Goal: Transaction & Acquisition: Purchase product/service

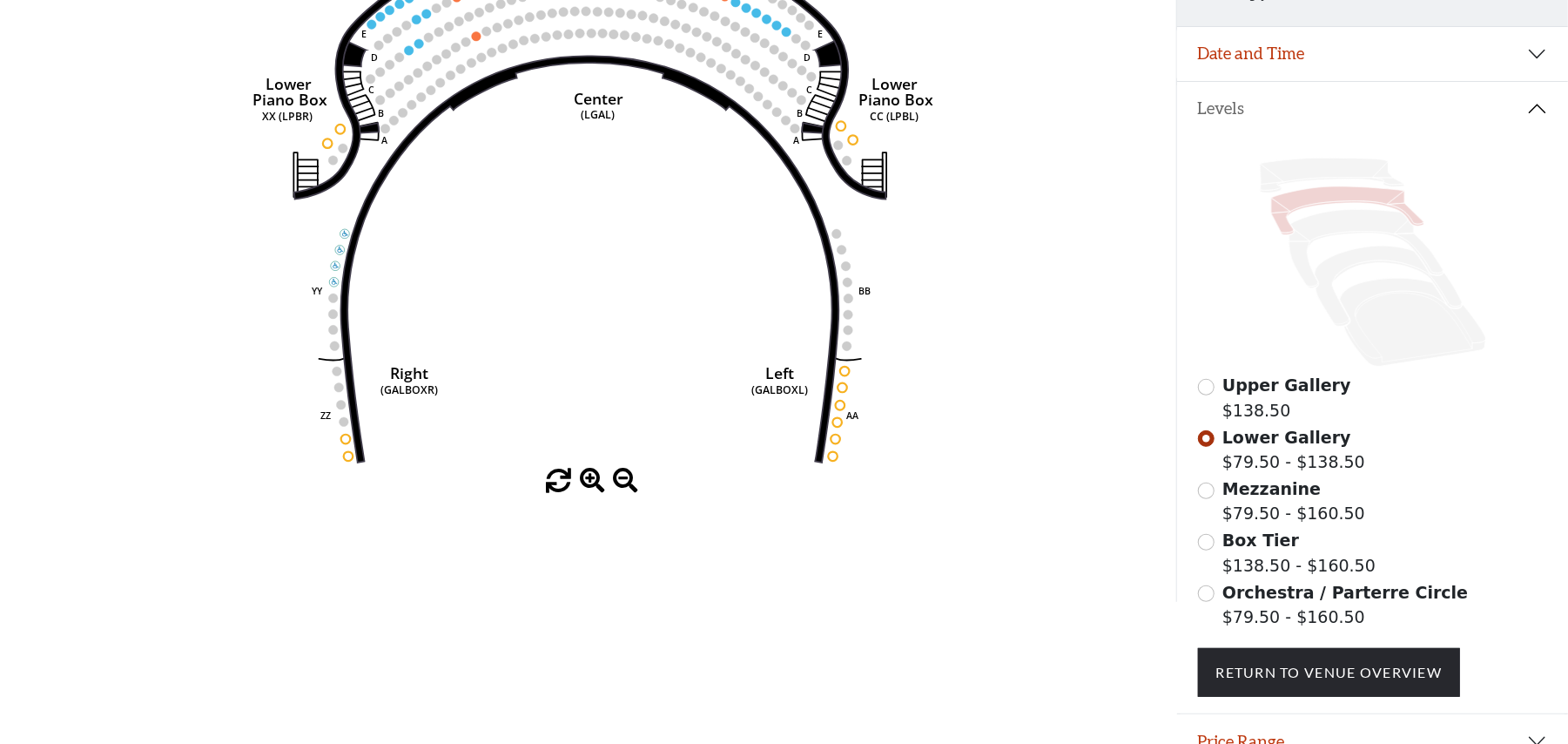
scroll to position [381, 0]
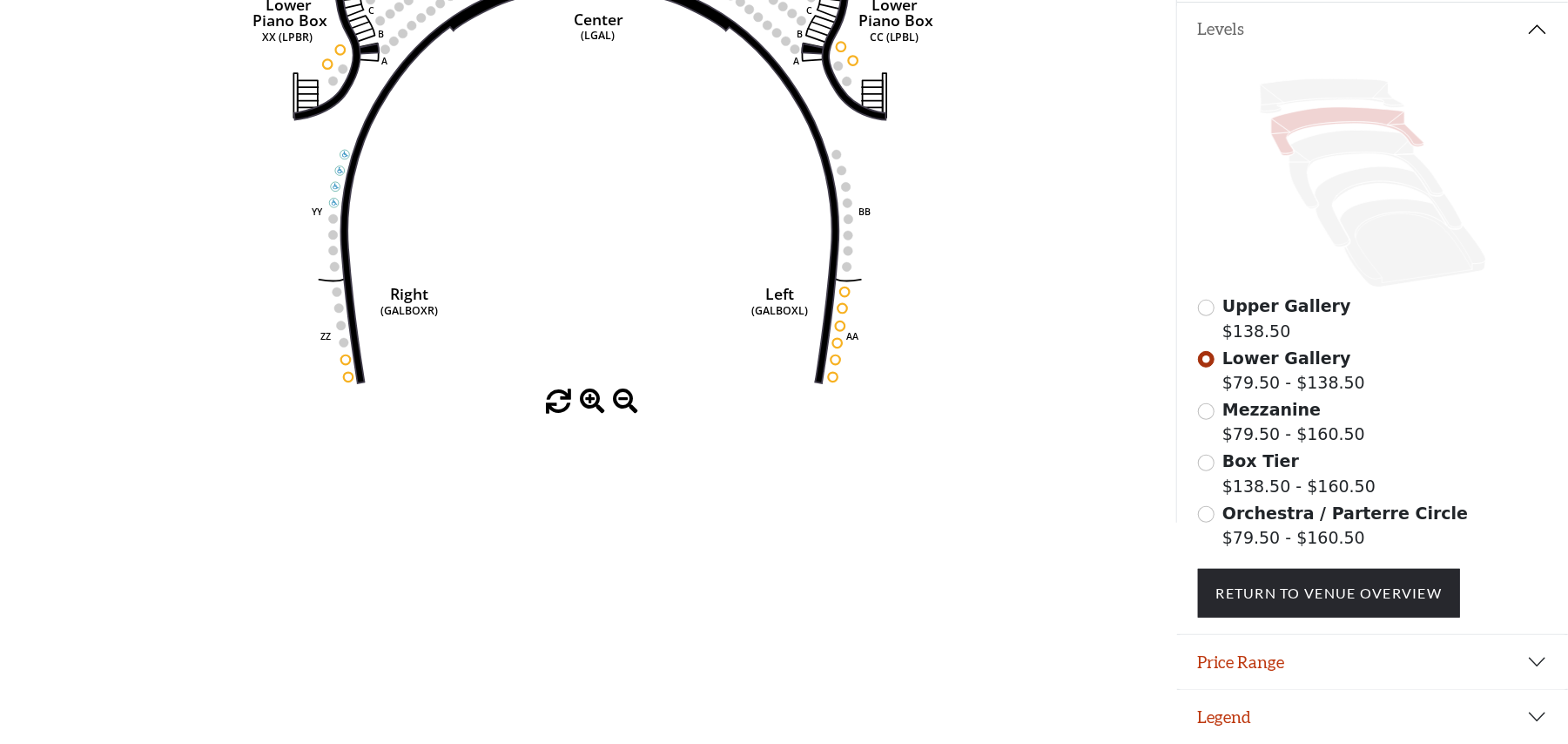
click at [659, 317] on icon "Right (GALBOXR) E D C B A E D C B A YY ZZ Left (GALBOXL) BB AA Center Lower Pia…" at bounding box center [589, 117] width 1059 height 544
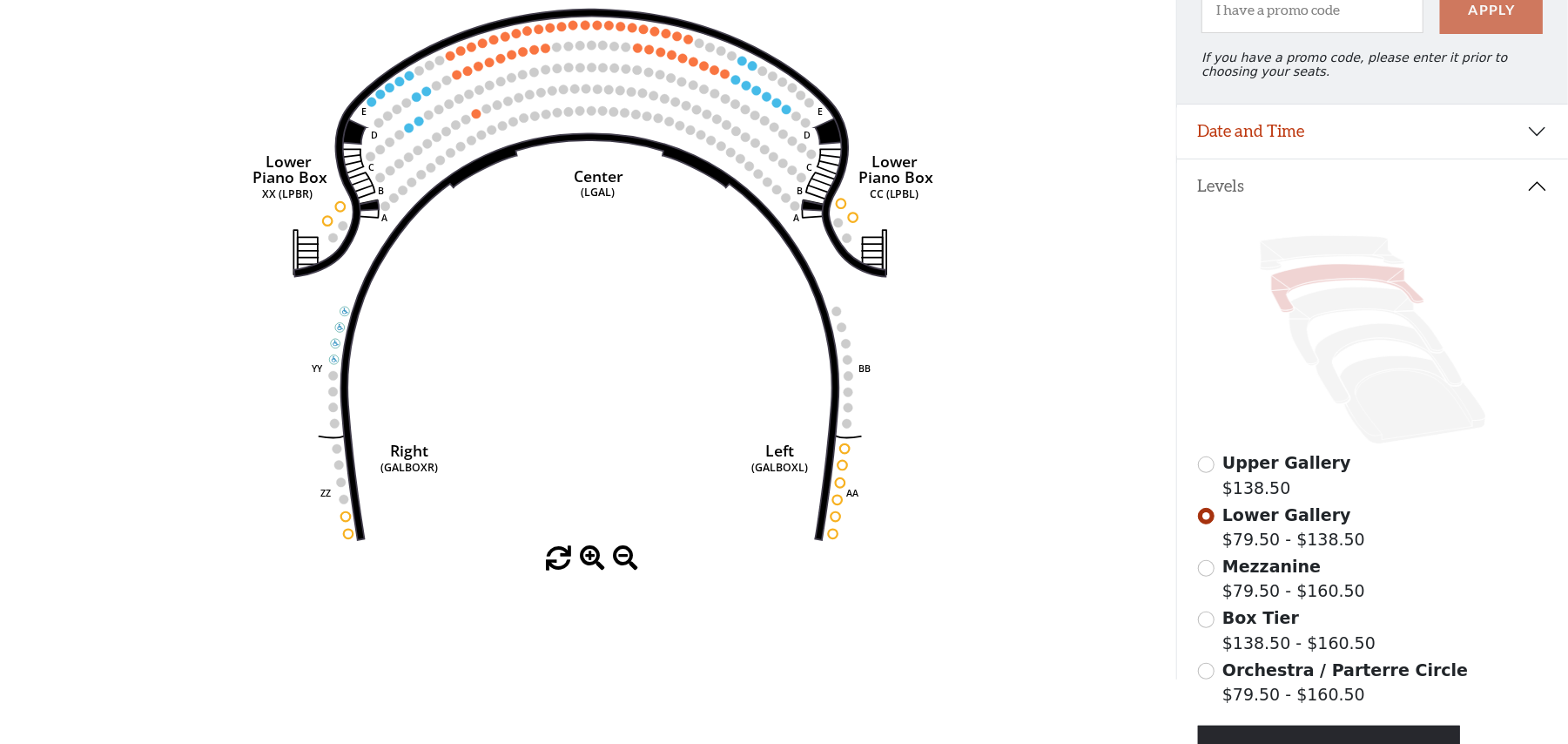
scroll to position [0, 0]
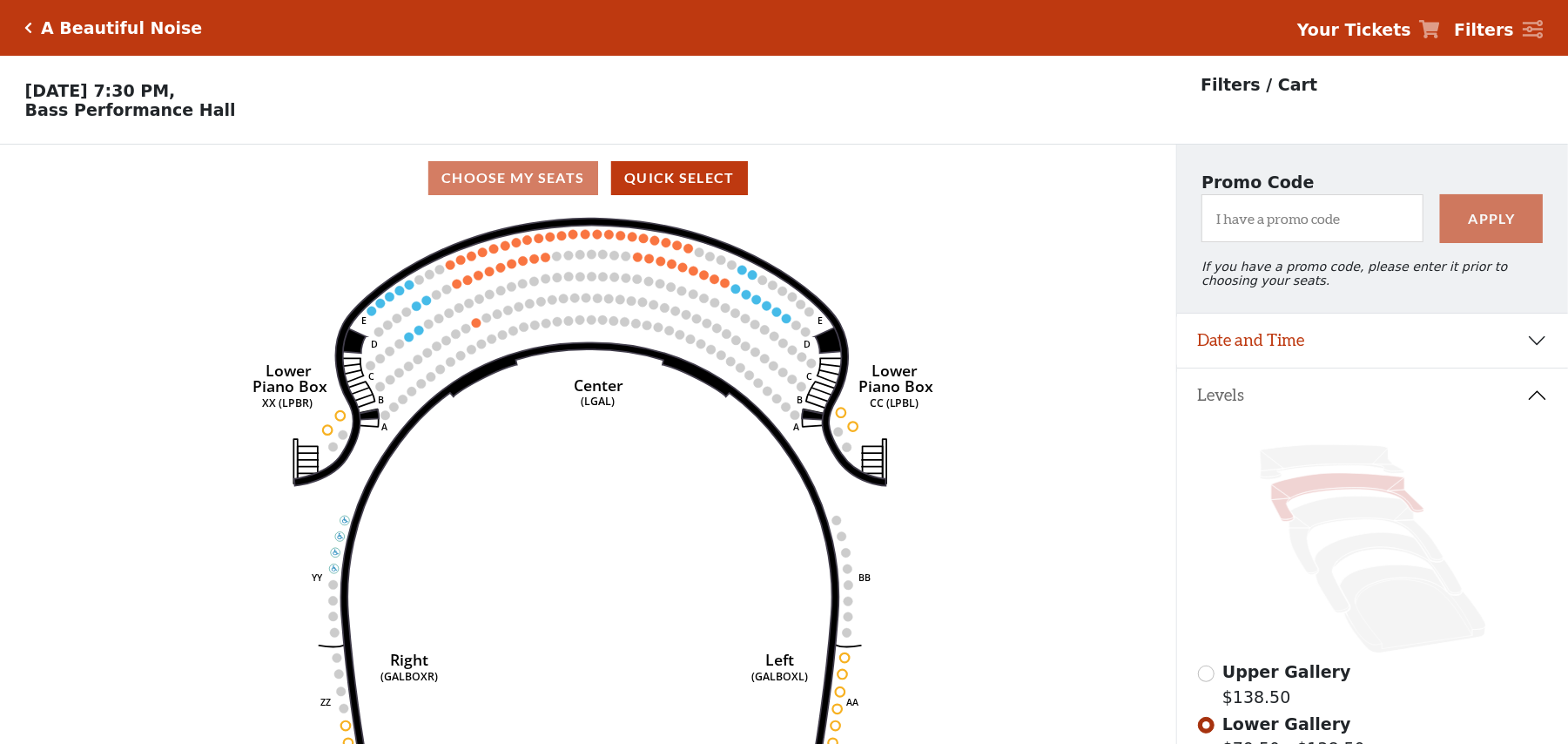
click at [607, 339] on icon "Right (GALBOXR) E D C B A E D C B A YY ZZ Left (GALBOXL) BB AA Center Lower Pia…" at bounding box center [589, 483] width 1059 height 544
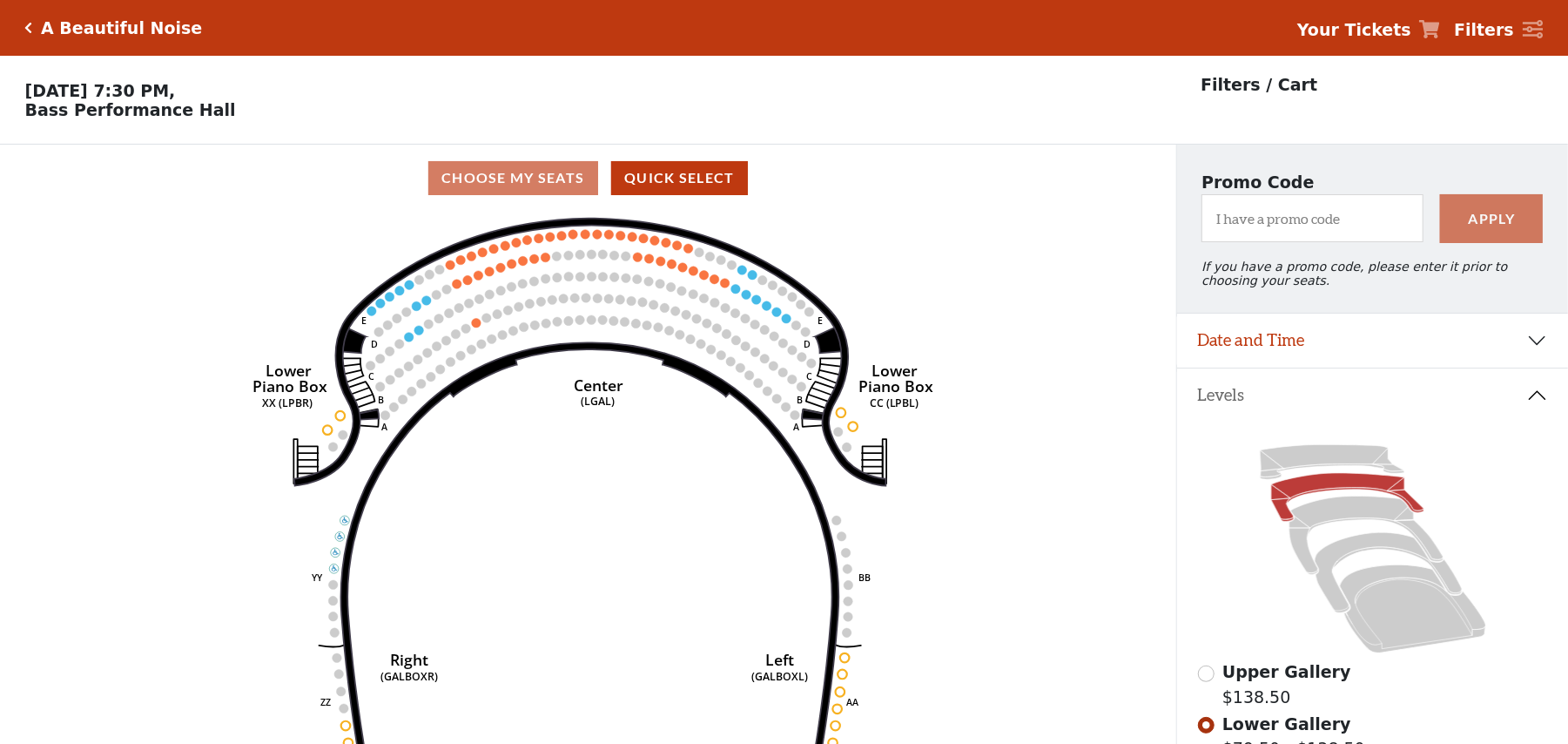
click at [651, 445] on icon "Right (GALBOXR) E D C B A E D C B A YY ZZ Left (GALBOXL) BB AA Center Lower Pia…" at bounding box center [589, 483] width 1059 height 544
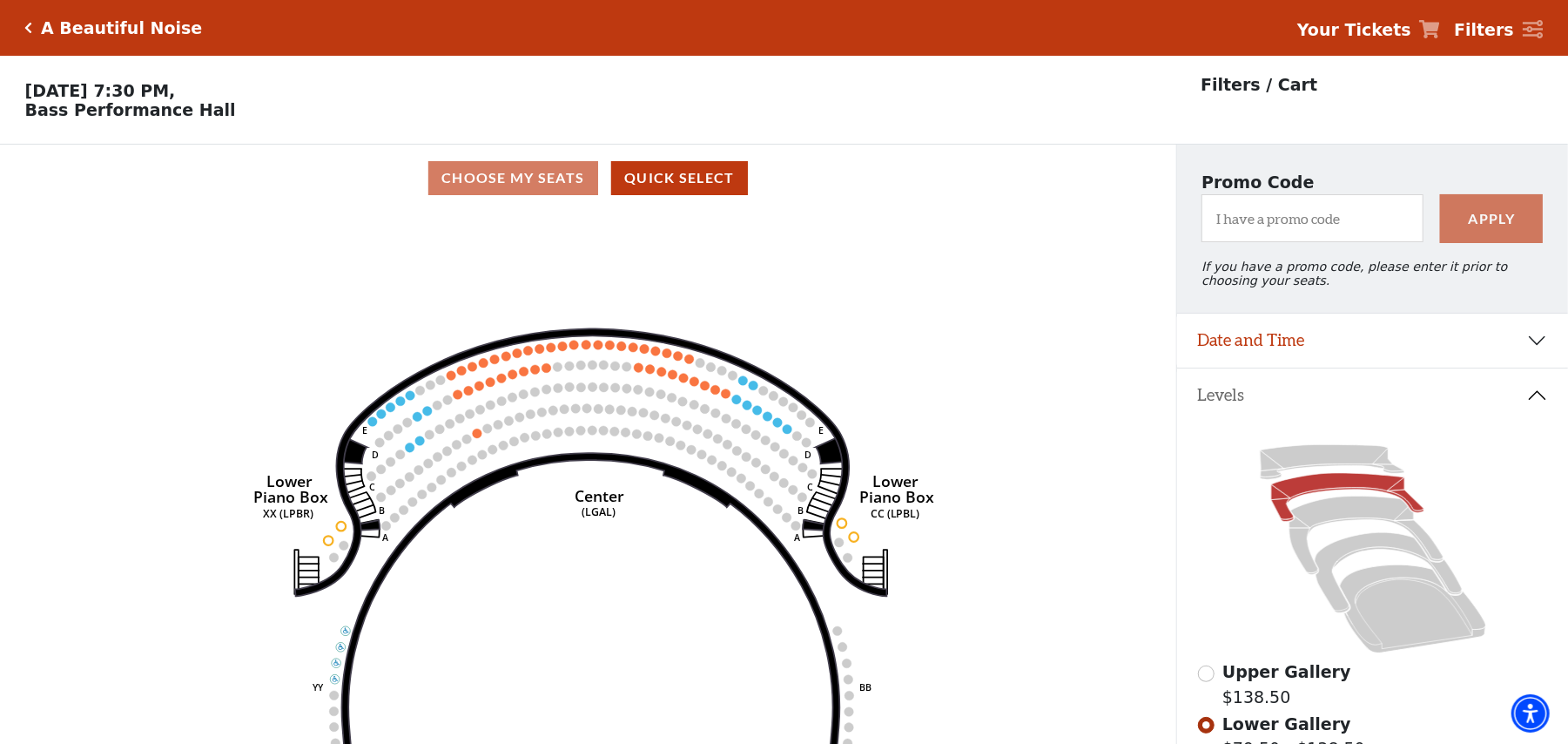
drag, startPoint x: 606, startPoint y: 395, endPoint x: 608, endPoint y: 558, distance: 163.0
click at [608, 506] on text "Center" at bounding box center [599, 495] width 50 height 21
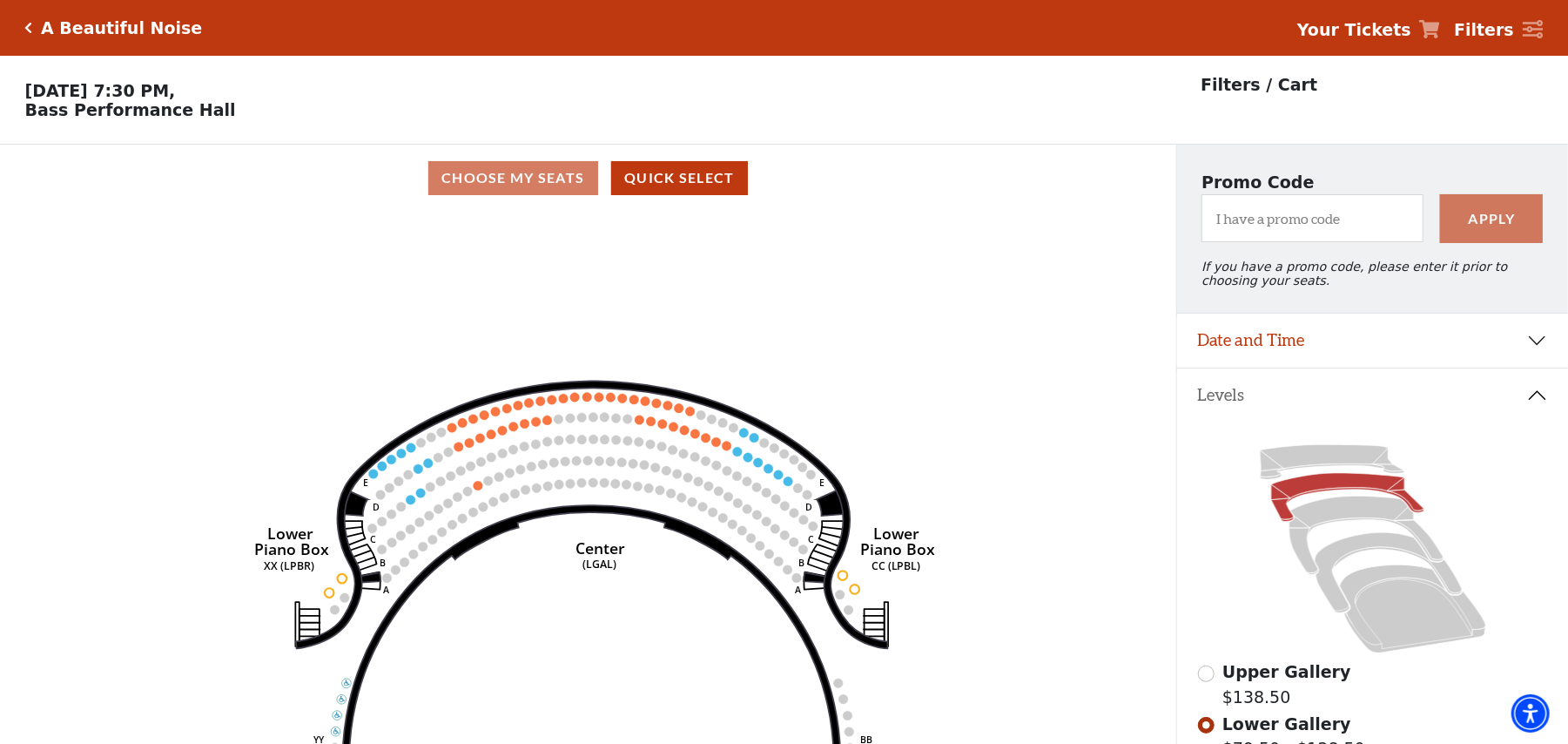
click at [1164, 195] on div "Choose My Seats Quick Select" at bounding box center [588, 179] width 1177 height 34
click at [586, 545] on text "Center" at bounding box center [600, 547] width 50 height 21
click at [1157, 193] on div "Choose My Seats Quick Select" at bounding box center [588, 179] width 1177 height 34
click at [968, 454] on icon "Right (GALBOXR) E D C B A E D C B A YY ZZ Left (GALBOXL) BB AA Center Lower Pia…" at bounding box center [589, 483] width 1059 height 544
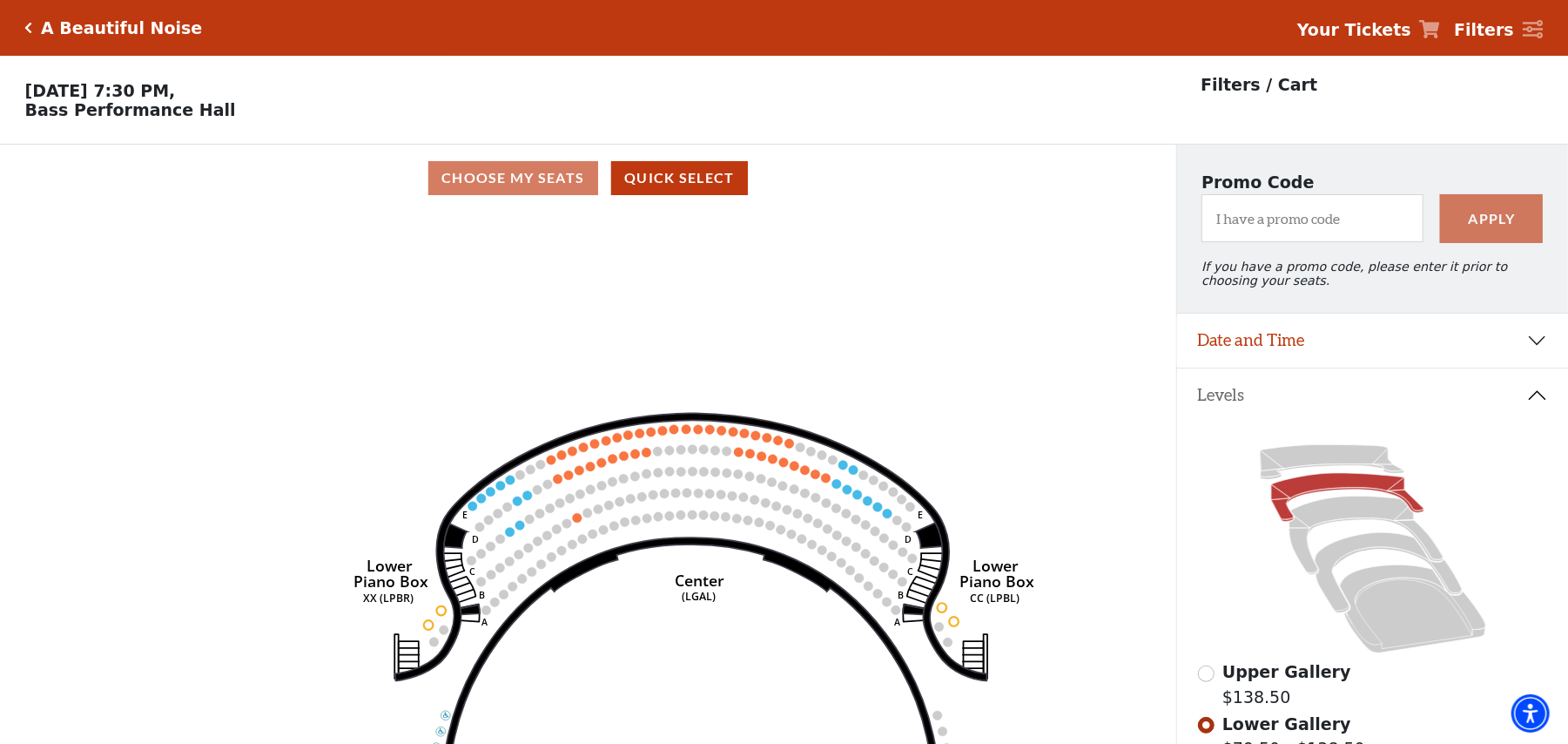
drag, startPoint x: 570, startPoint y: 520, endPoint x: 670, endPoint y: 552, distance: 105.0
click at [670, 552] on icon "Right (GALBOXR) E D C B A E D C B A YY ZZ Left (GALBOXL) BB AA Center Lower Pia…" at bounding box center [589, 483] width 1059 height 544
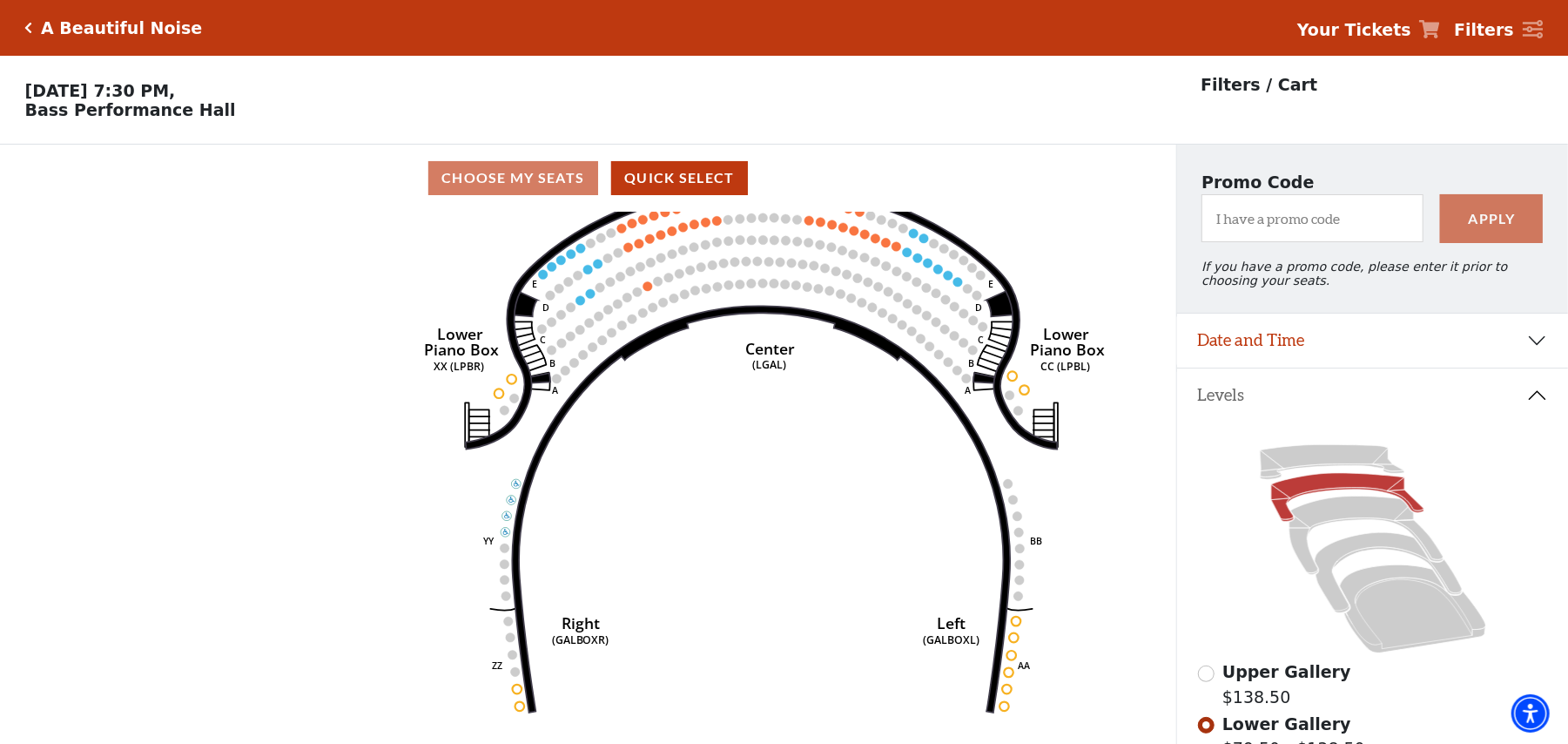
drag, startPoint x: 704, startPoint y: 574, endPoint x: 747, endPoint y: 292, distance: 285.3
click at [747, 292] on icon "Right (GALBOXR) E D C B A E D C B A YY ZZ Left (GALBOXL) BB AA Center Lower Pia…" at bounding box center [589, 483] width 1059 height 544
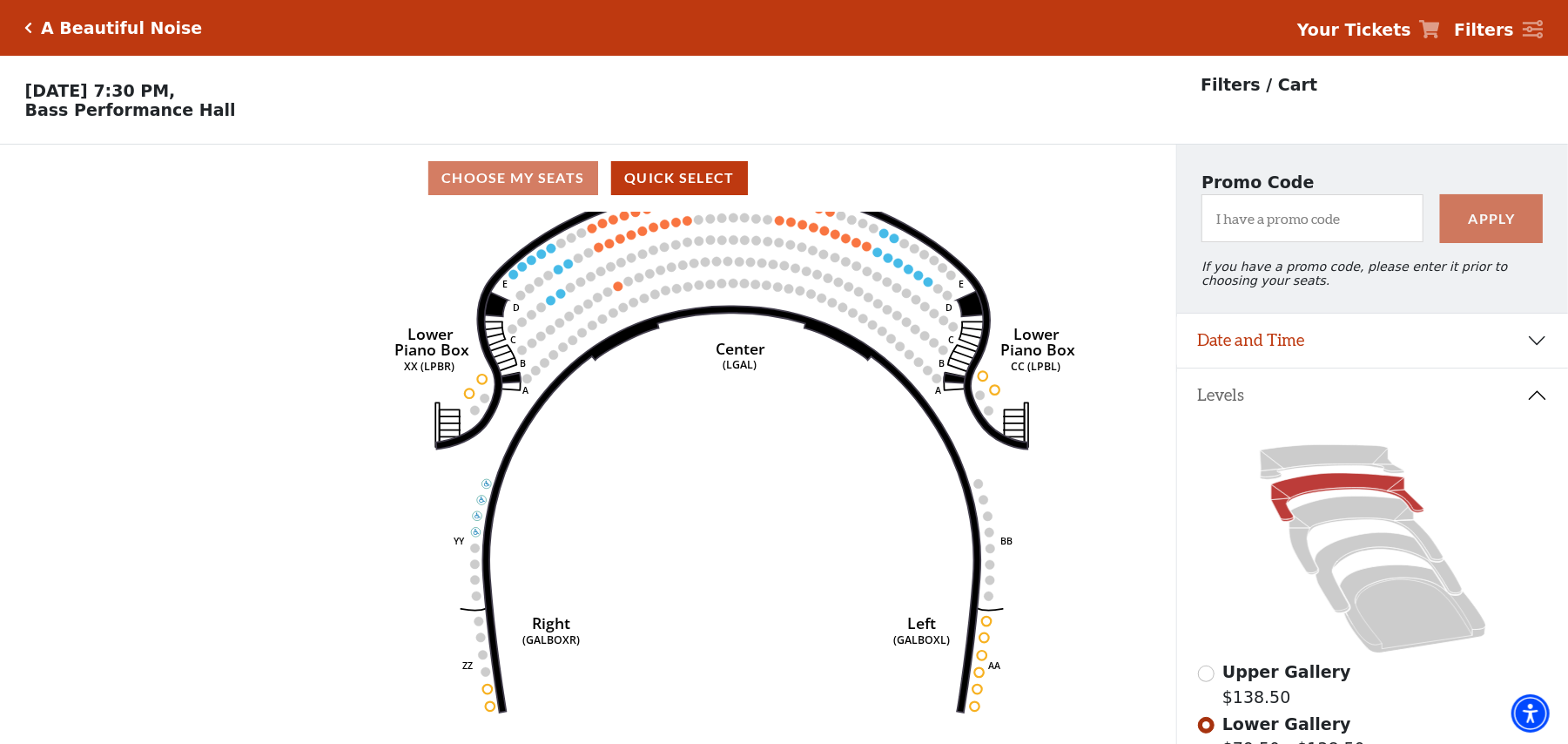
drag, startPoint x: 791, startPoint y: 540, endPoint x: 789, endPoint y: 593, distance: 53.0
click at [789, 593] on icon "Right (GALBOXR) E D C B A E D C B A YY ZZ Left (GALBOXL) BB AA Center Lower Pia…" at bounding box center [589, 483] width 1059 height 544
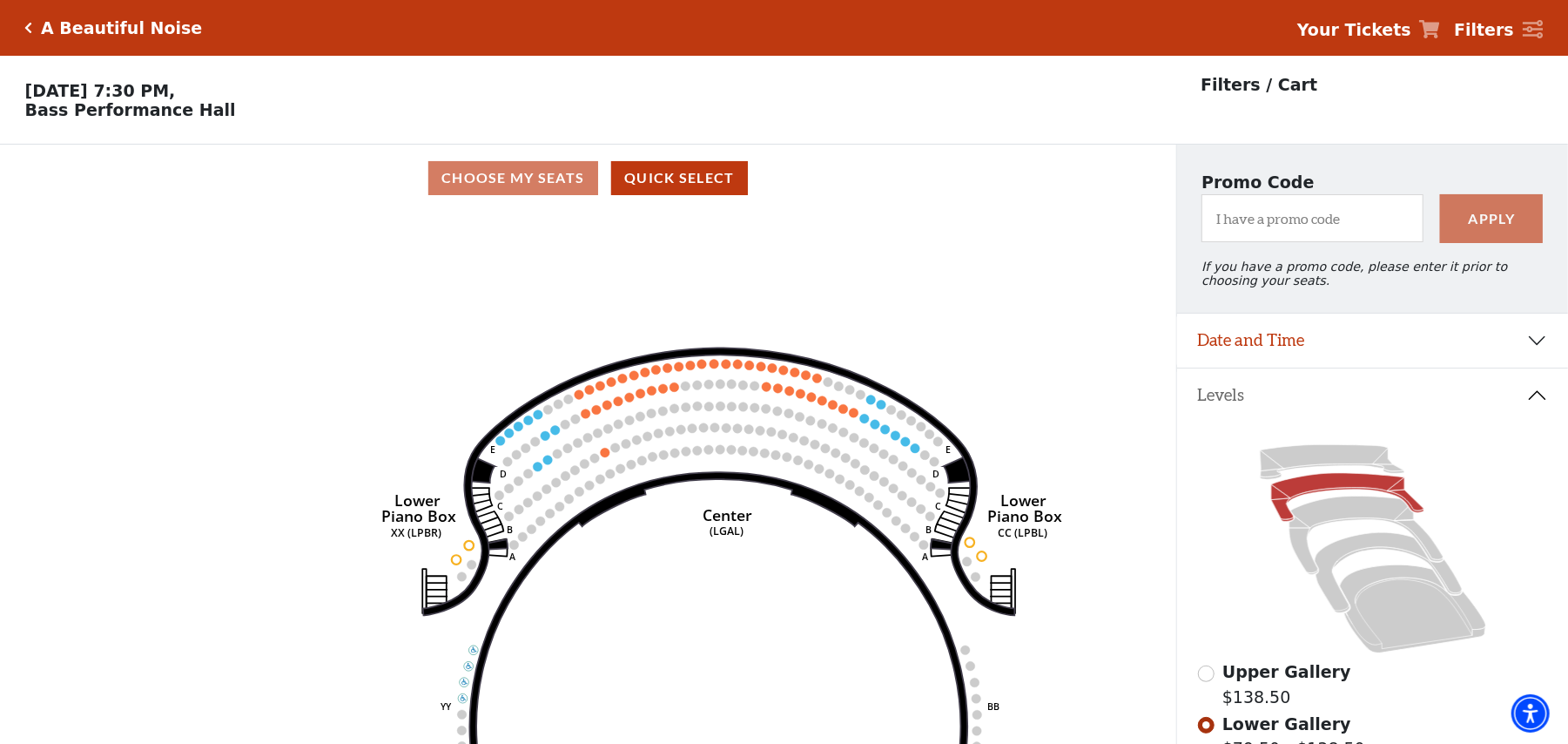
drag, startPoint x: 636, startPoint y: 391, endPoint x: 621, endPoint y: 550, distance: 159.7
click at [621, 550] on icon "Right (GALBOXR) E D C B A E D C B A YY ZZ Left (GALBOXL) BB AA Center Lower Pia…" at bounding box center [589, 483] width 1059 height 544
click at [709, 473] on icon "Right (GALBOXR) E D C B A E D C B A YY ZZ Left (GALBOXL) BB AA Center Lower Pia…" at bounding box center [589, 483] width 1059 height 544
click at [1139, 412] on div "Current Level Lower Gallery Click on a level below to open the Select Your Own …" at bounding box center [588, 496] width 1177 height 569
click at [1057, 129] on div "Choose Your Own Seats Saturday, November 1 at 7:30 PM, Bass Performance Hall" at bounding box center [588, 100] width 1177 height 88
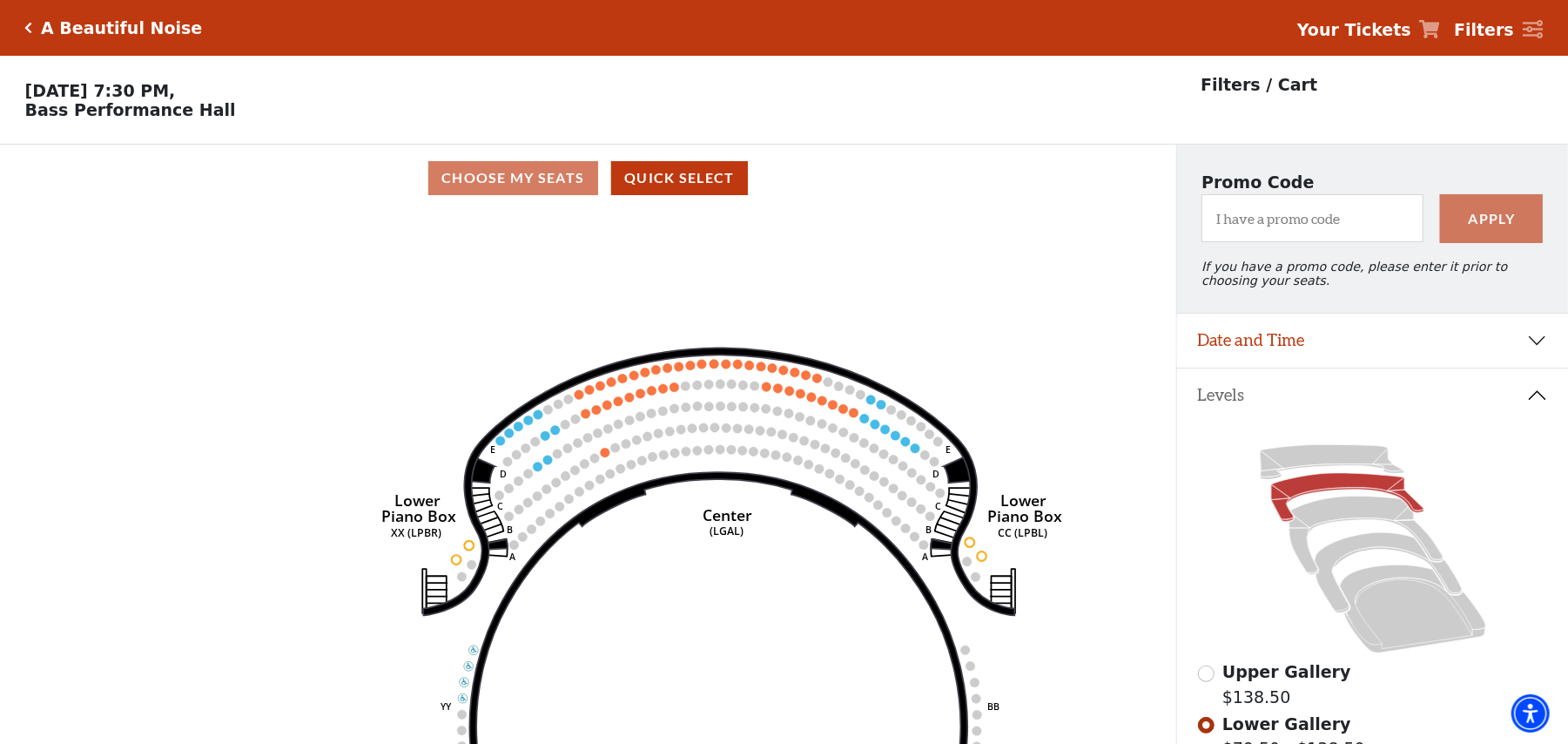
click at [1131, 255] on div "Current Level Lower Gallery Click on a level below to open the Select Your Own …" at bounding box center [588, 496] width 1177 height 569
click at [701, 491] on icon "Right (GALBOXR) E D C B A E D C B A YY ZZ Left (GALBOXL) BB AA Center Lower Pia…" at bounding box center [589, 483] width 1059 height 544
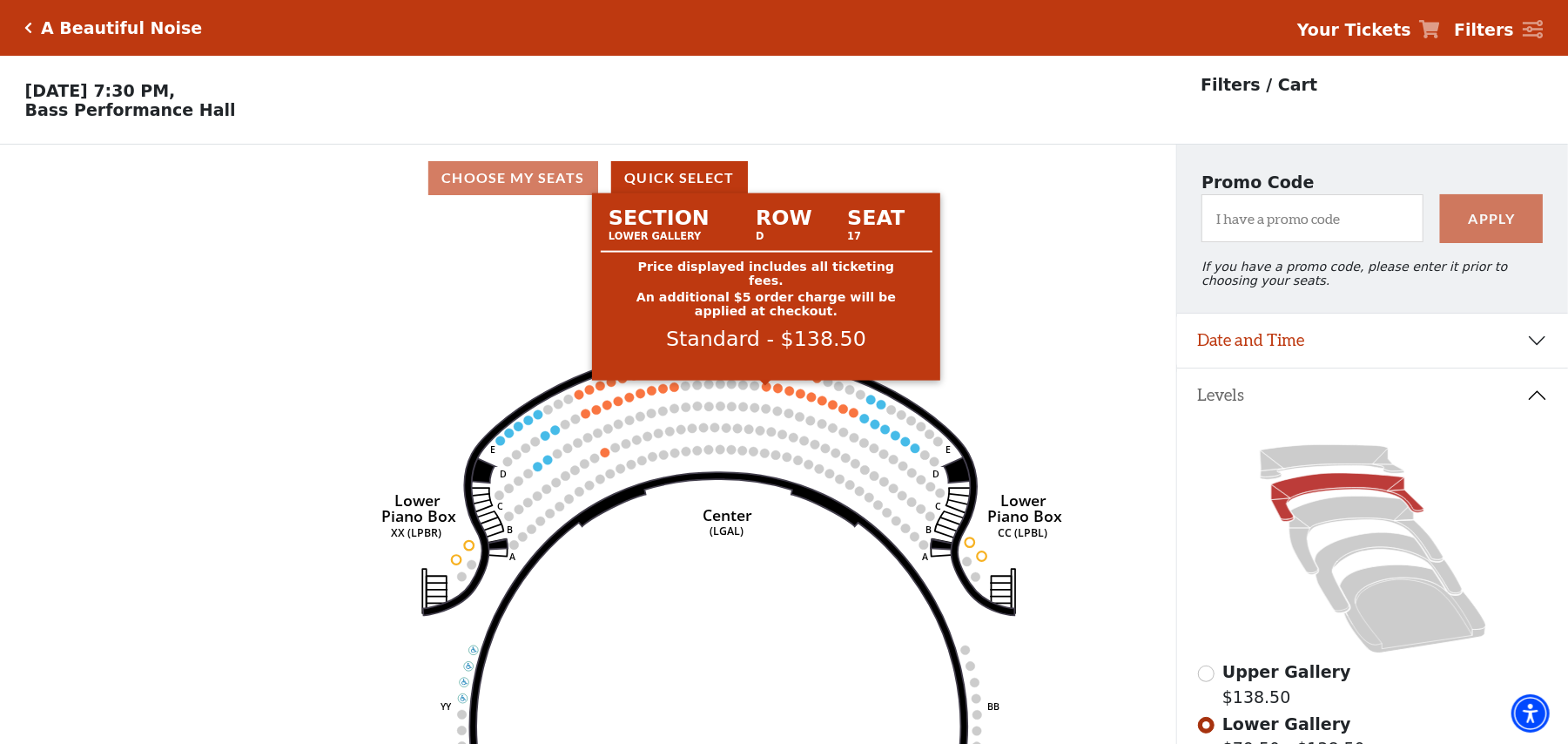
click at [770, 392] on circle at bounding box center [766, 387] width 10 height 10
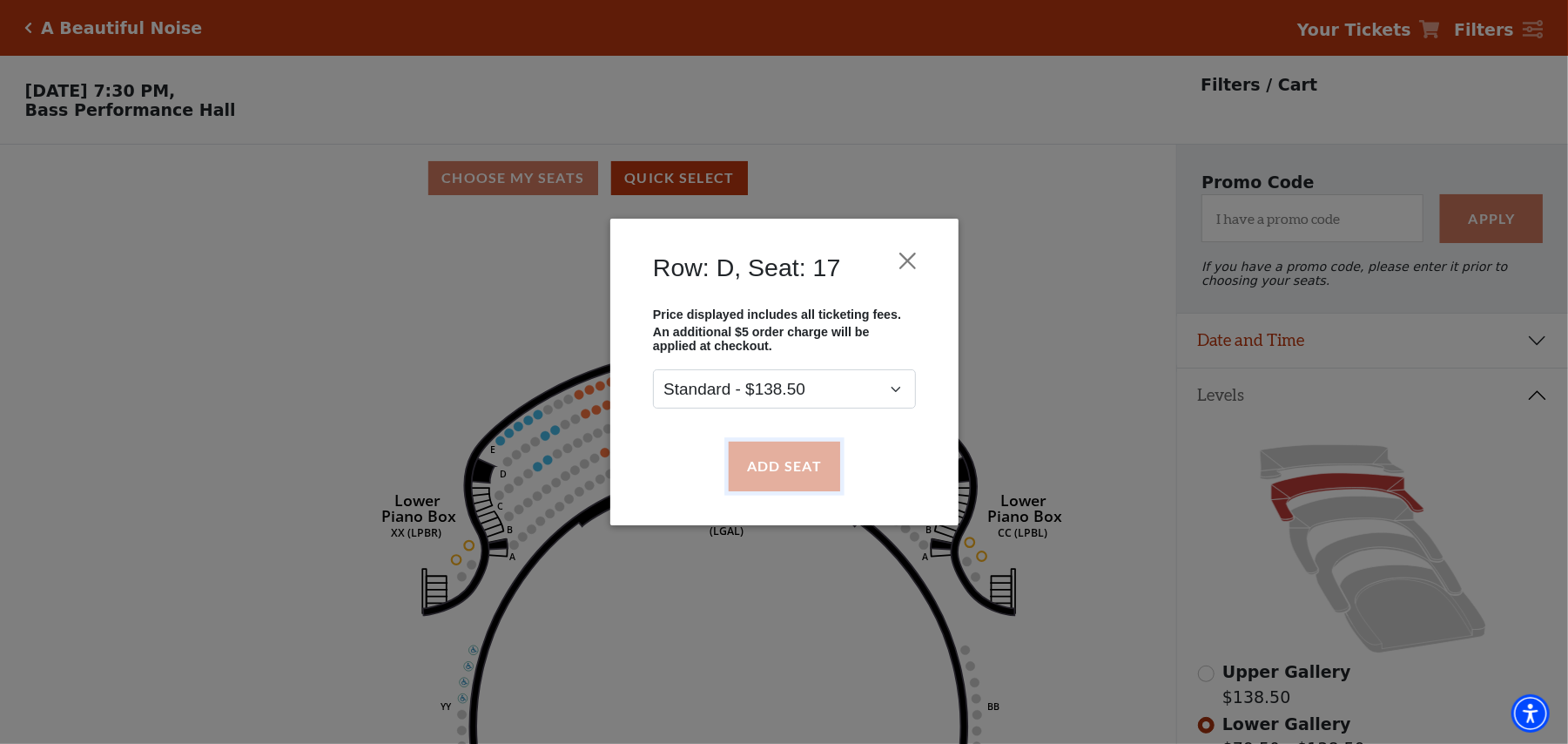
click at [781, 455] on button "Add Seat" at bounding box center [784, 466] width 112 height 49
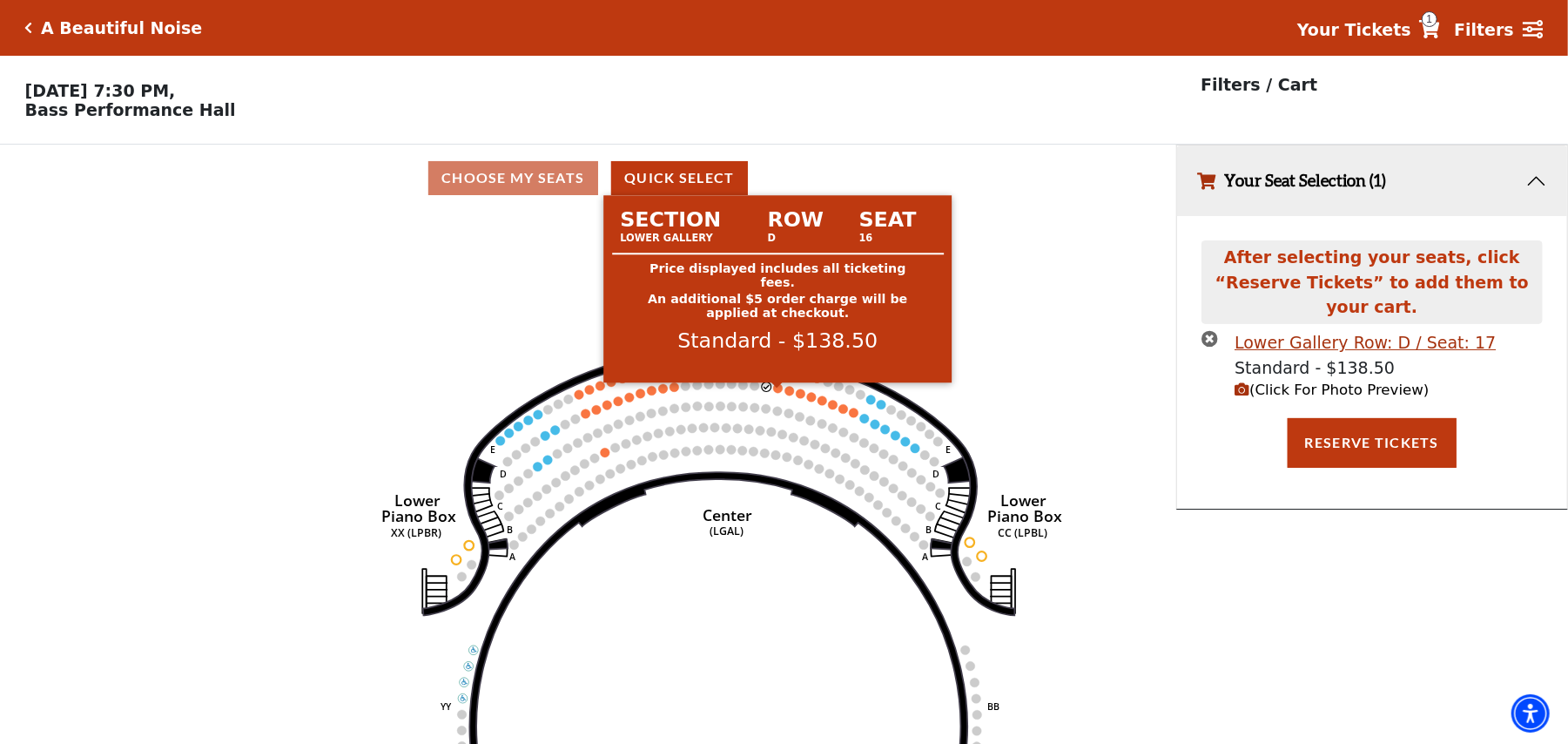
click at [778, 393] on circle at bounding box center [778, 388] width 10 height 10
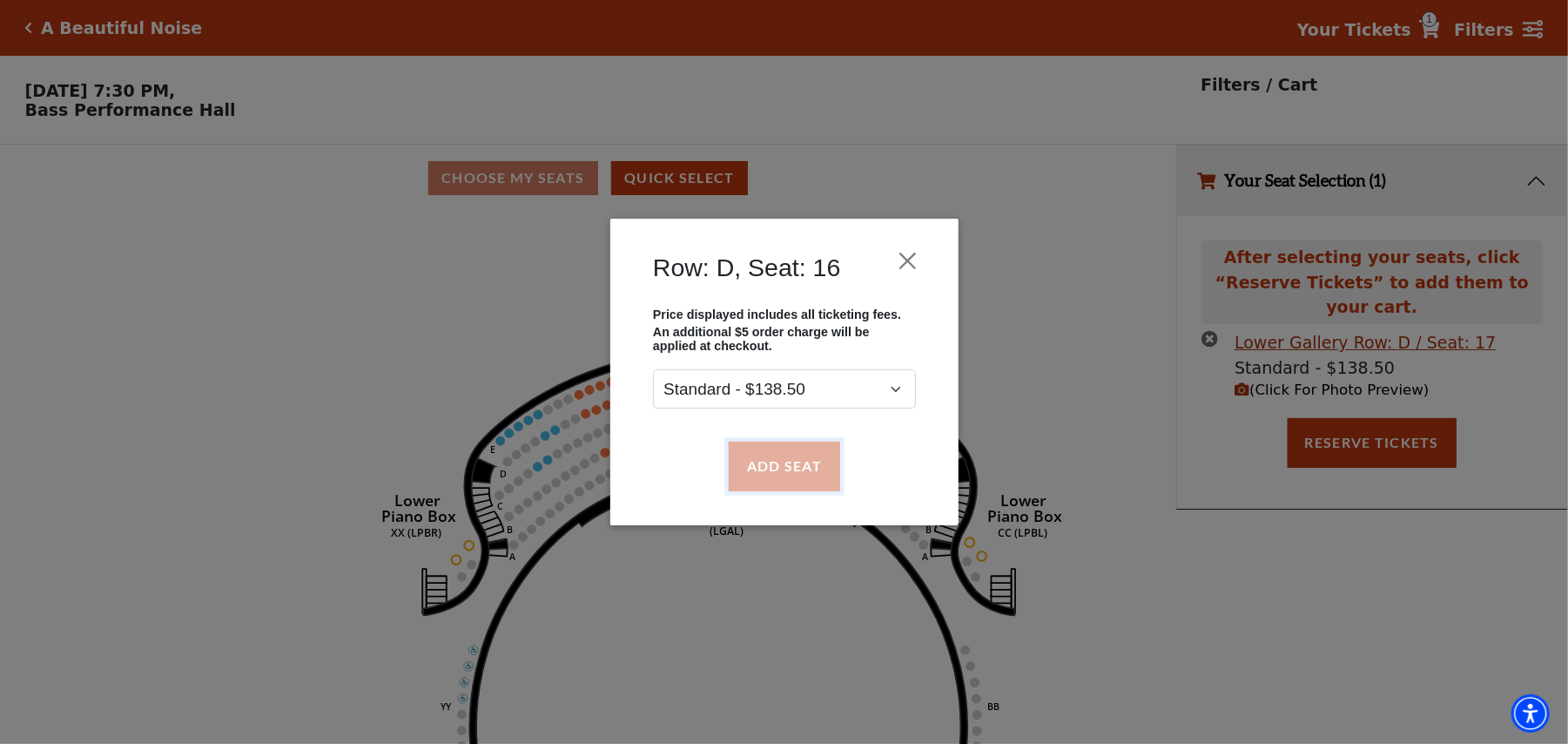
click at [775, 450] on button "Add Seat" at bounding box center [784, 466] width 112 height 49
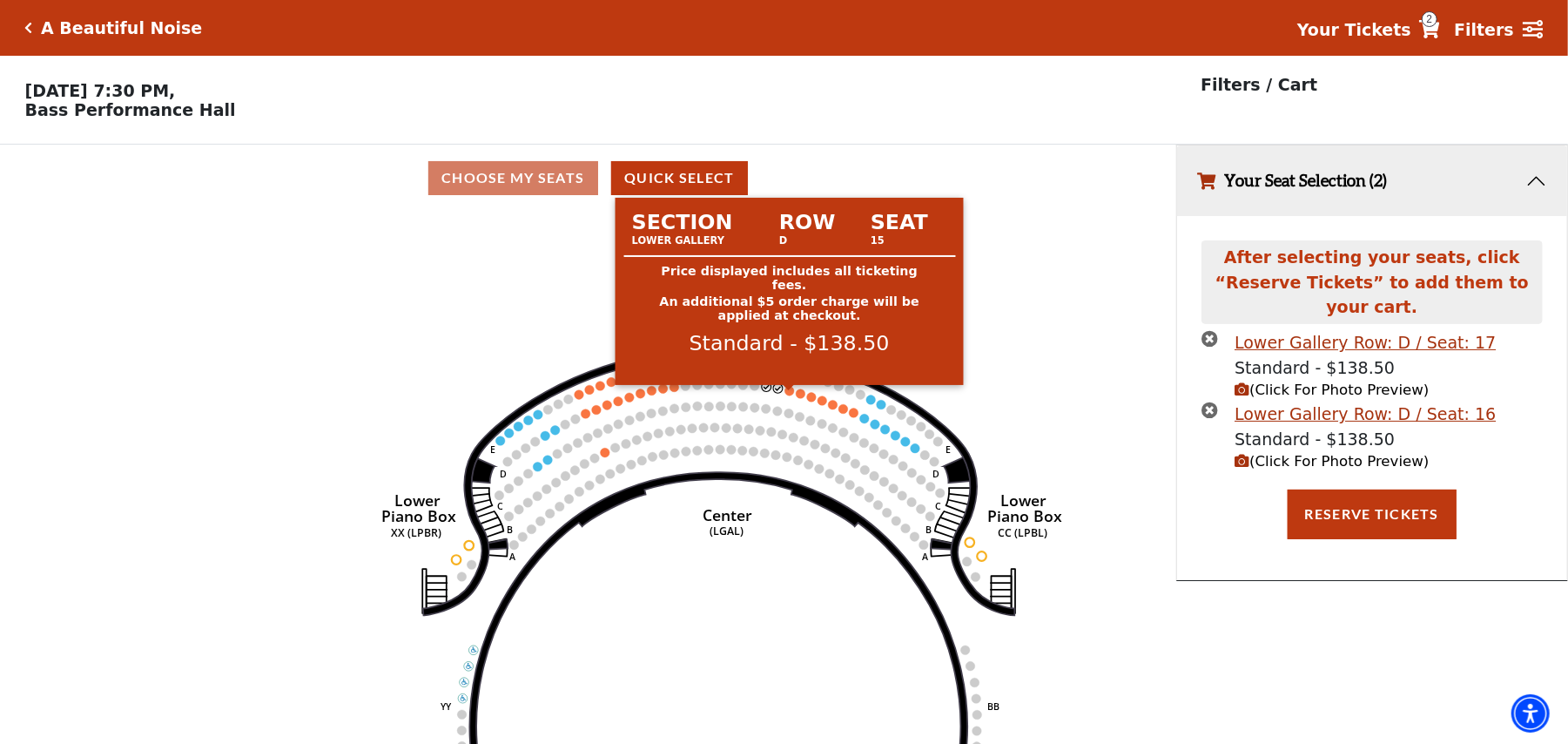
click at [793, 395] on circle at bounding box center [790, 390] width 10 height 10
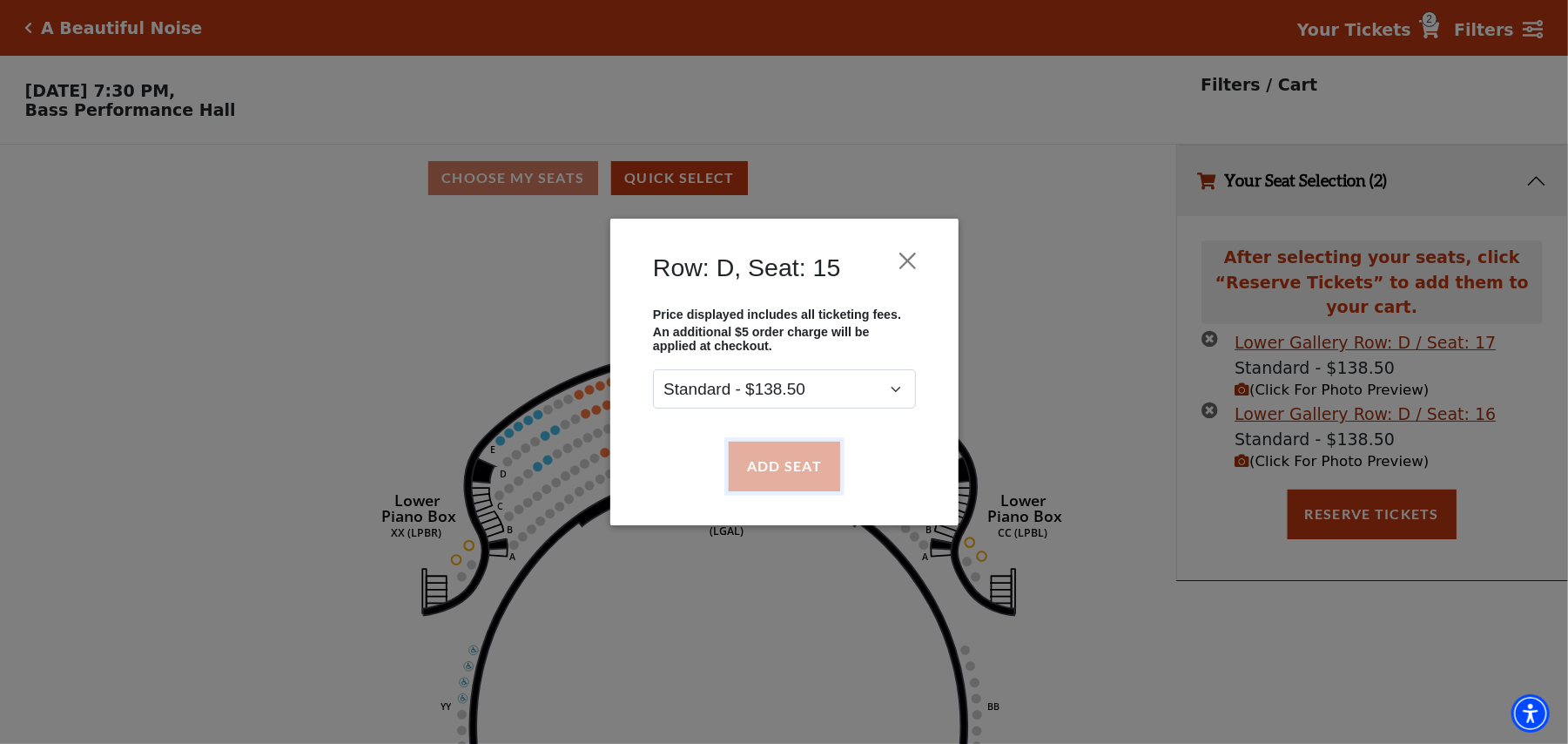
click at [800, 445] on button "Add Seat" at bounding box center [784, 466] width 112 height 49
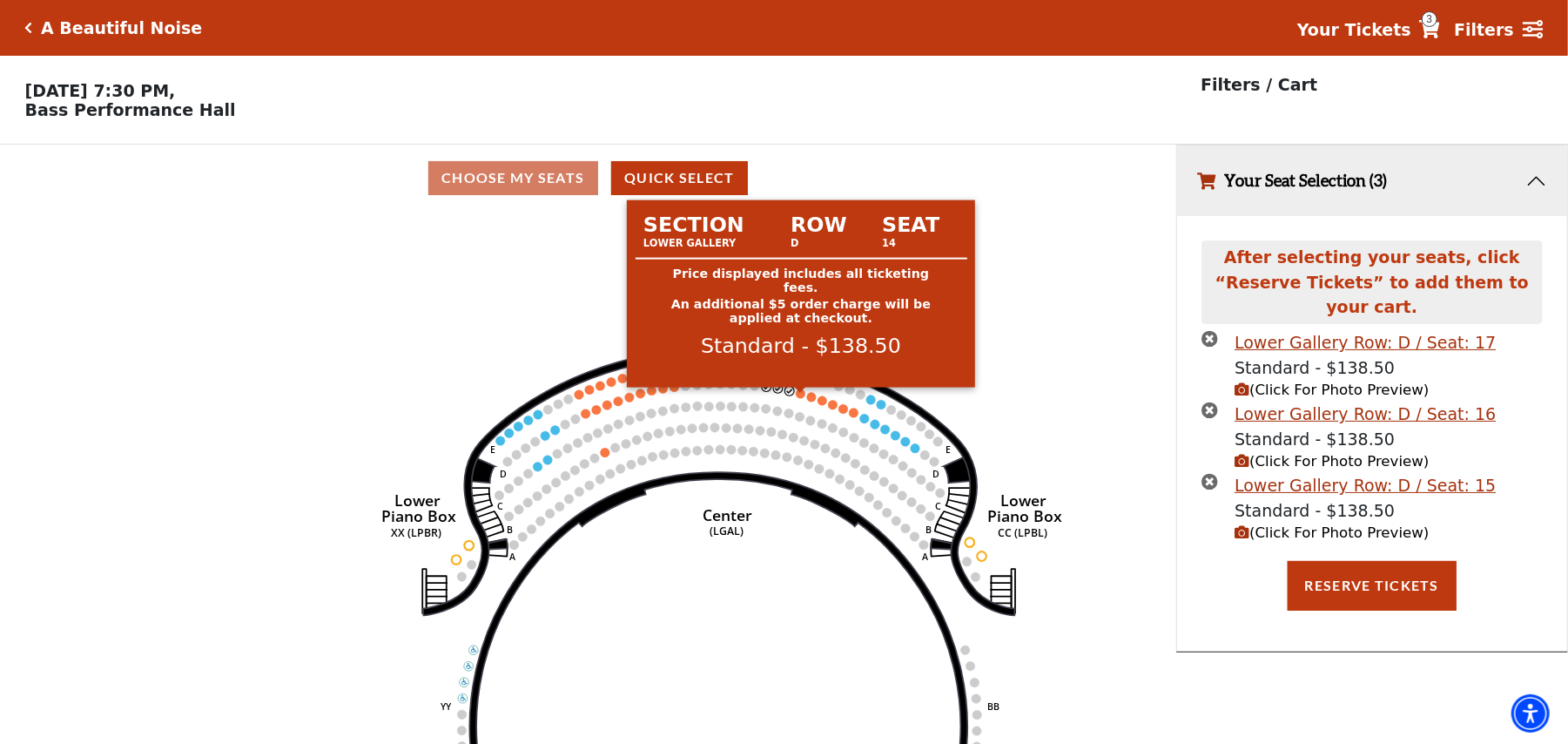
click at [800, 399] on circle at bounding box center [801, 394] width 10 height 10
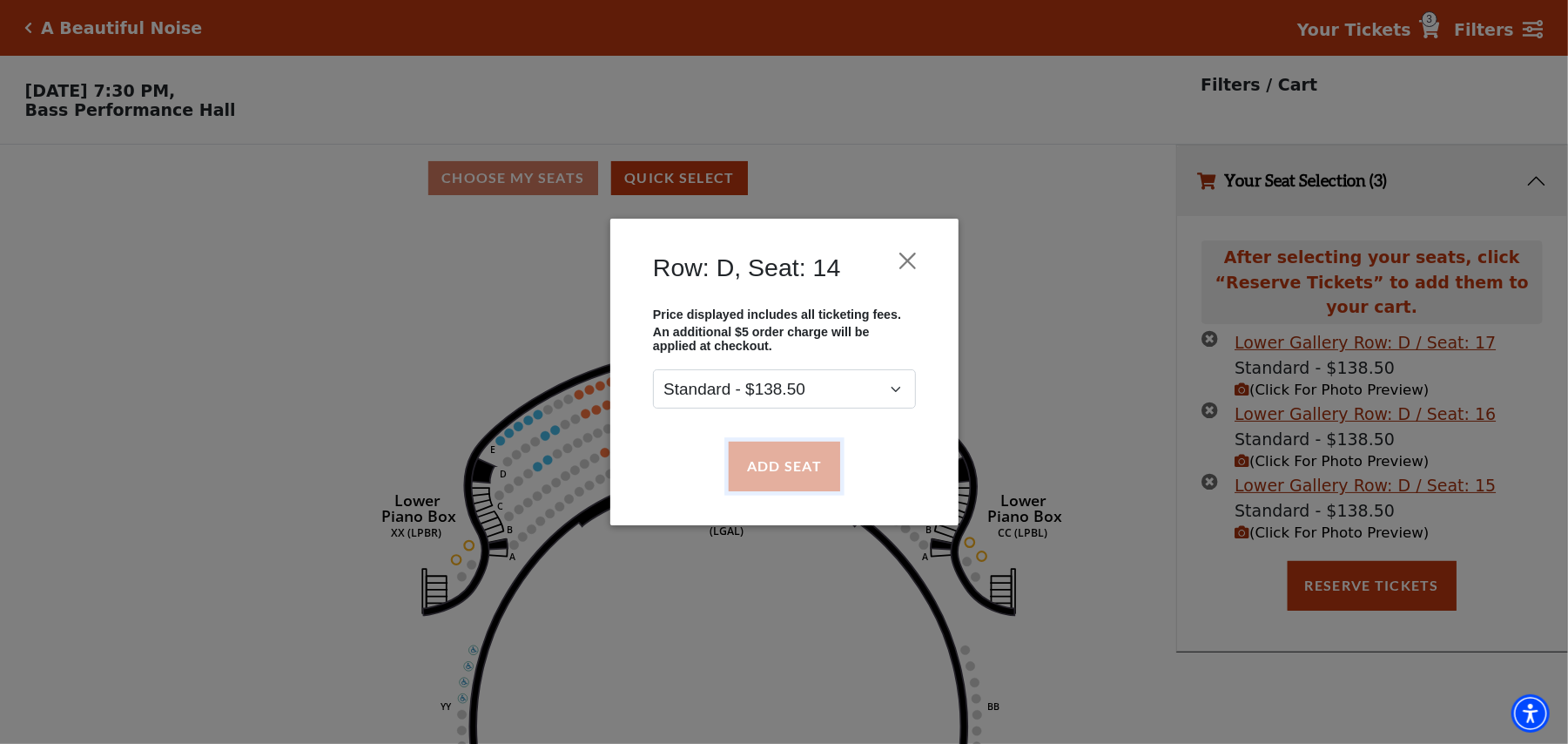
click at [794, 465] on button "Add Seat" at bounding box center [784, 466] width 112 height 49
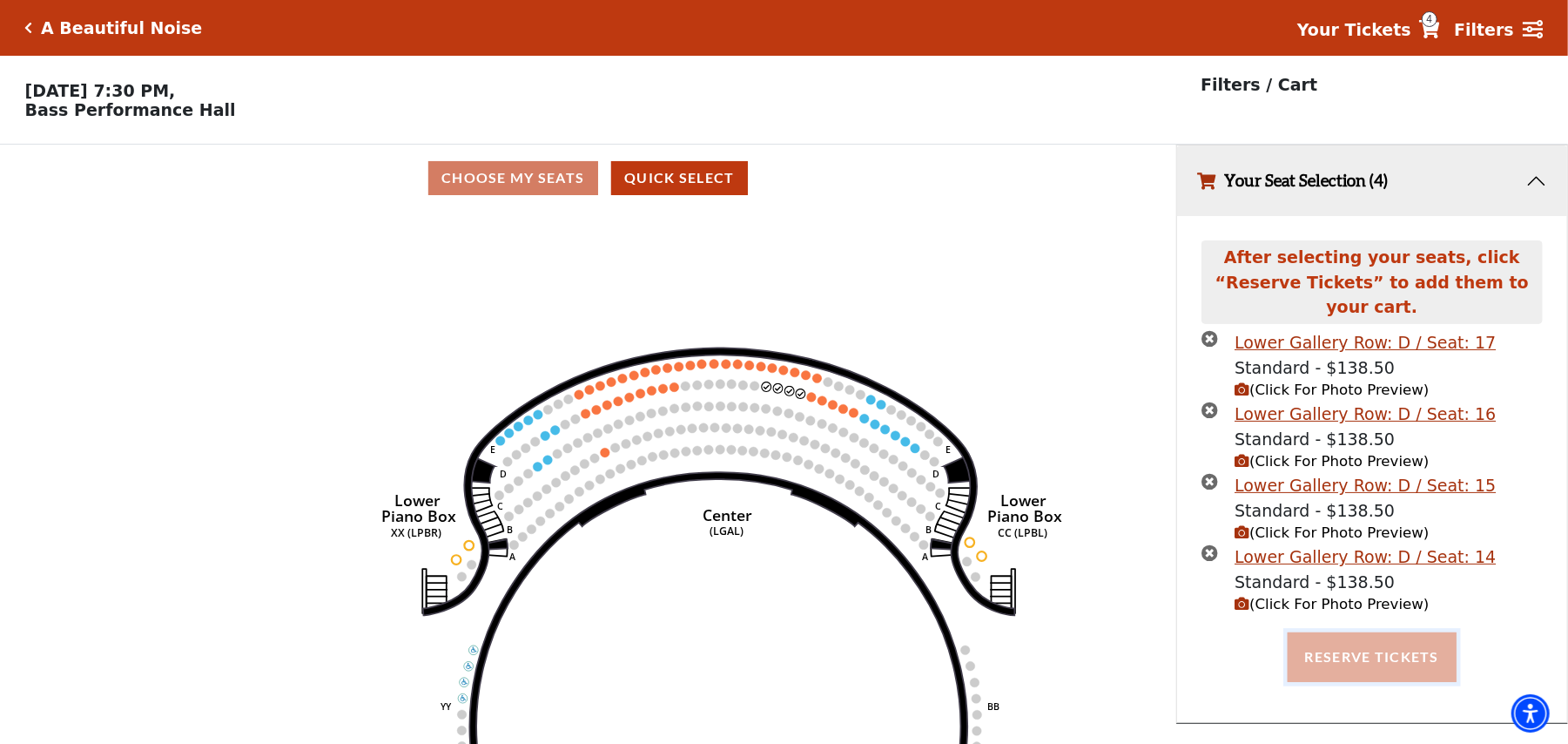
click at [1419, 632] on button "Reserve Tickets" at bounding box center [1371, 657] width 169 height 49
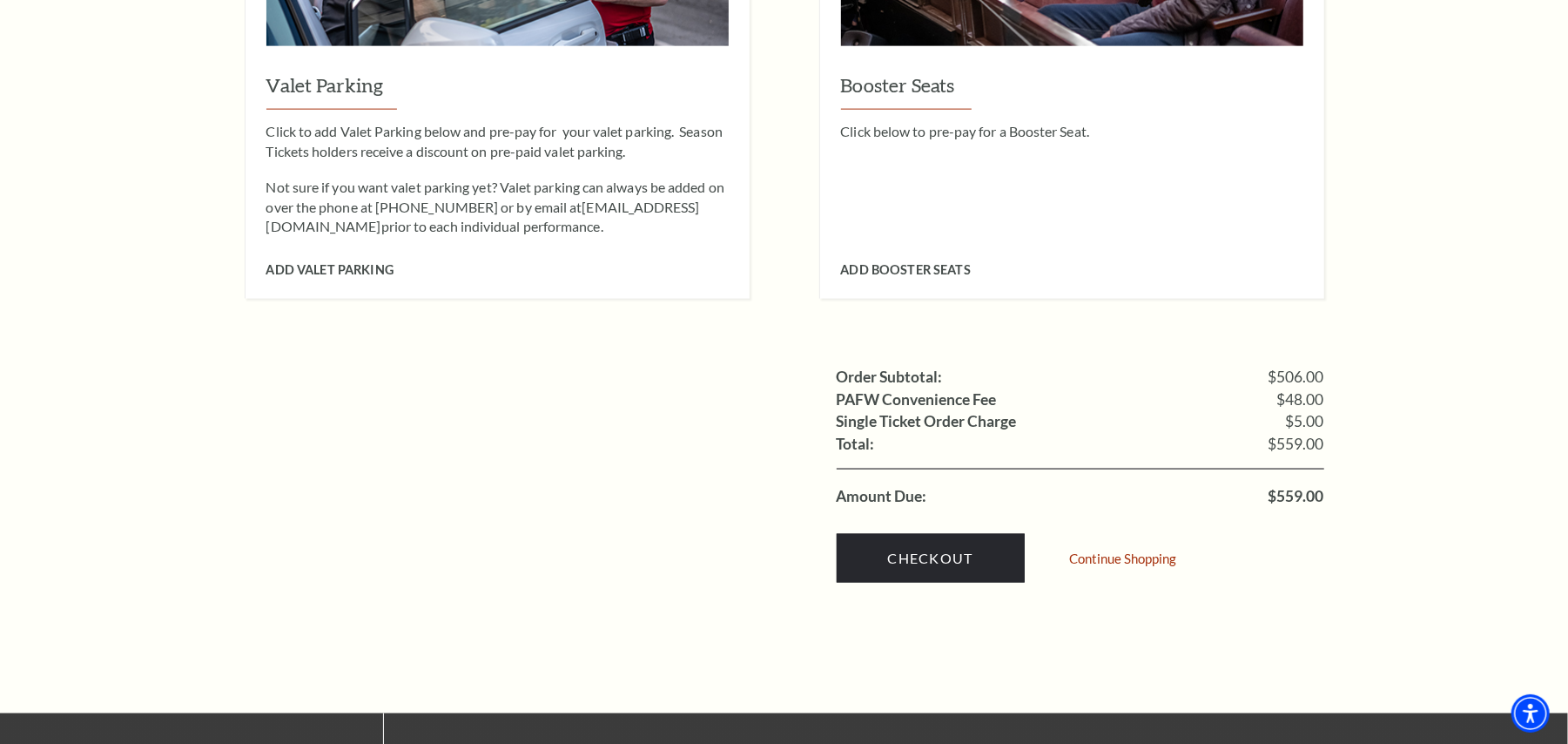
scroll to position [1625, 0]
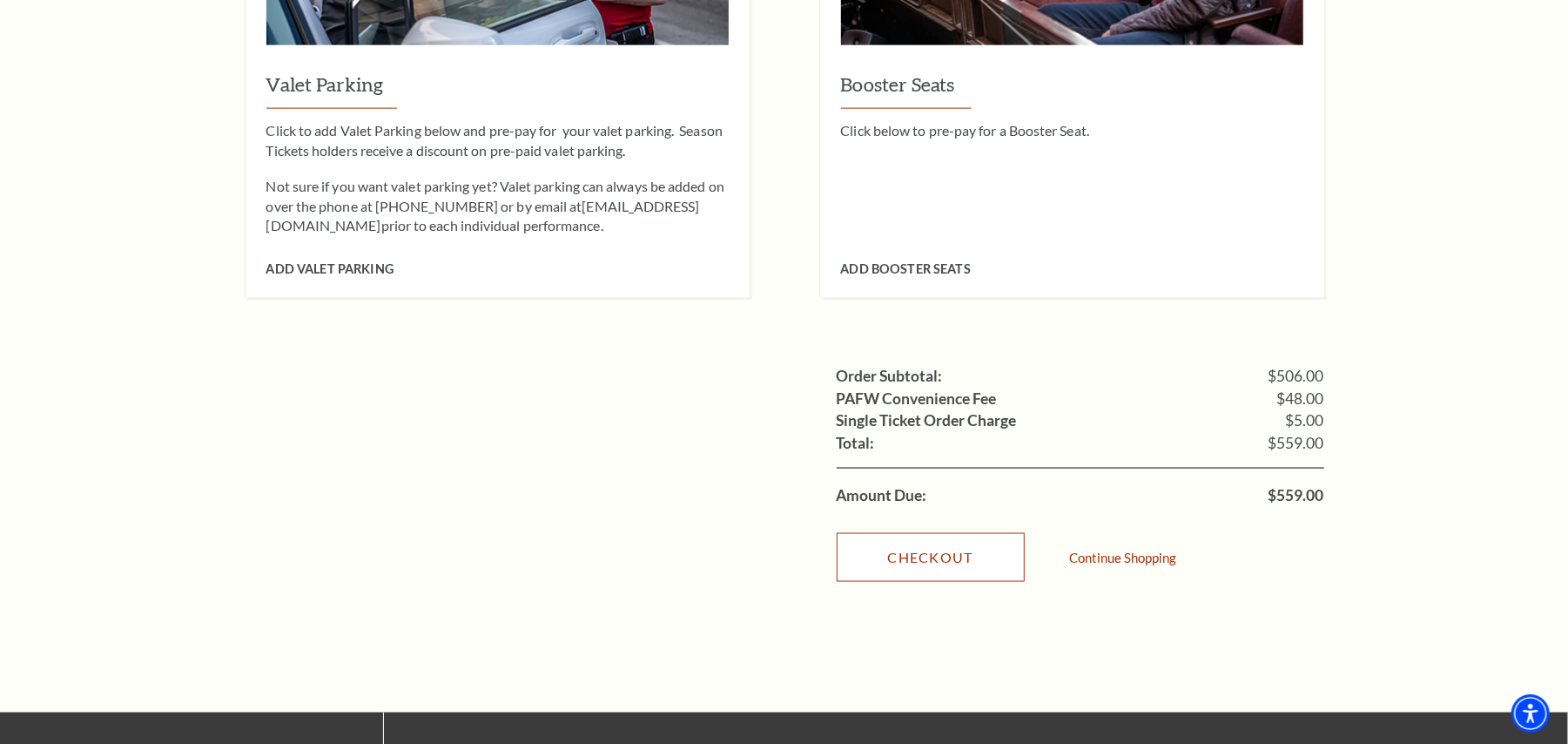
click at [927, 533] on link "Checkout" at bounding box center [931, 557] width 188 height 49
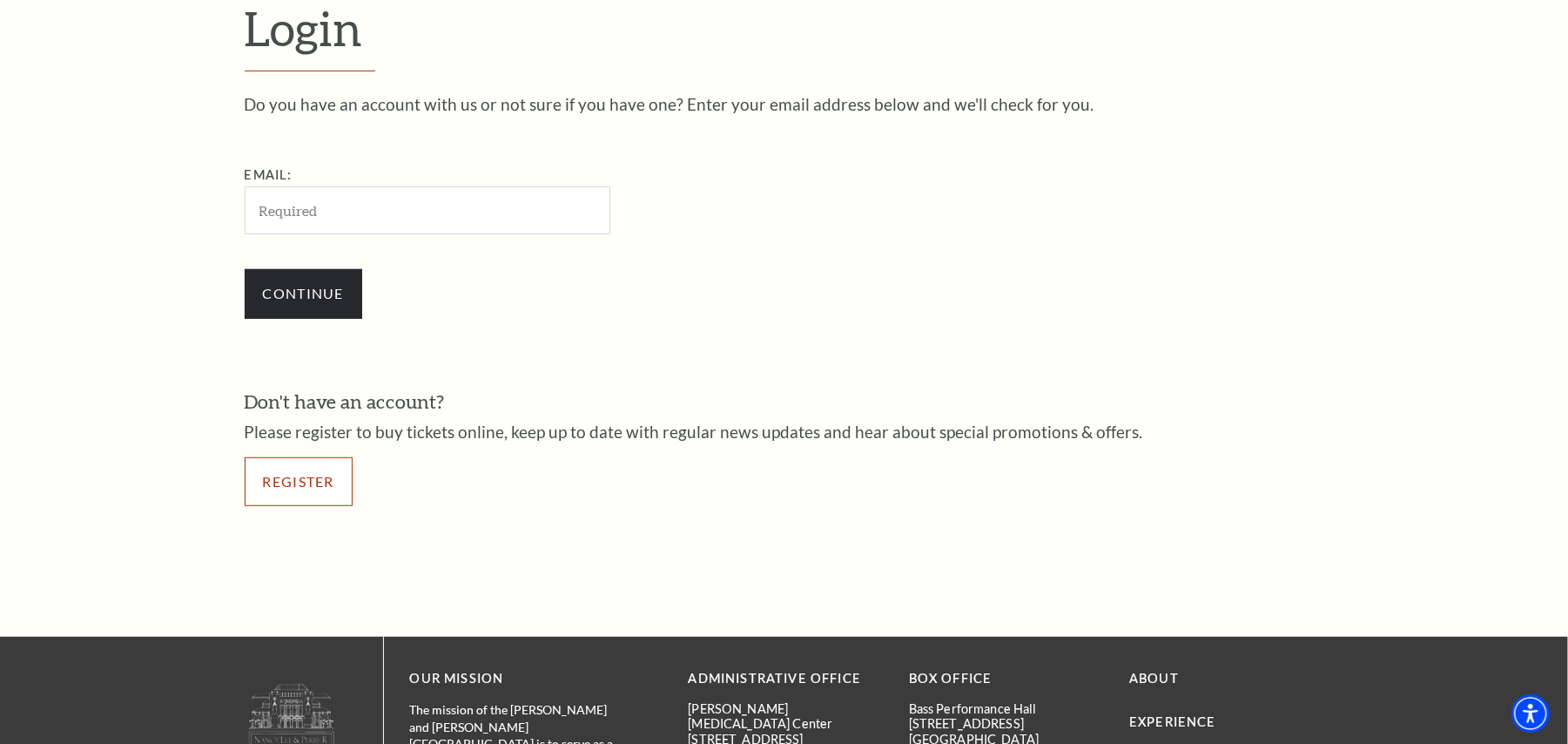
click at [275, 498] on link "Register" at bounding box center [298, 482] width 108 height 49
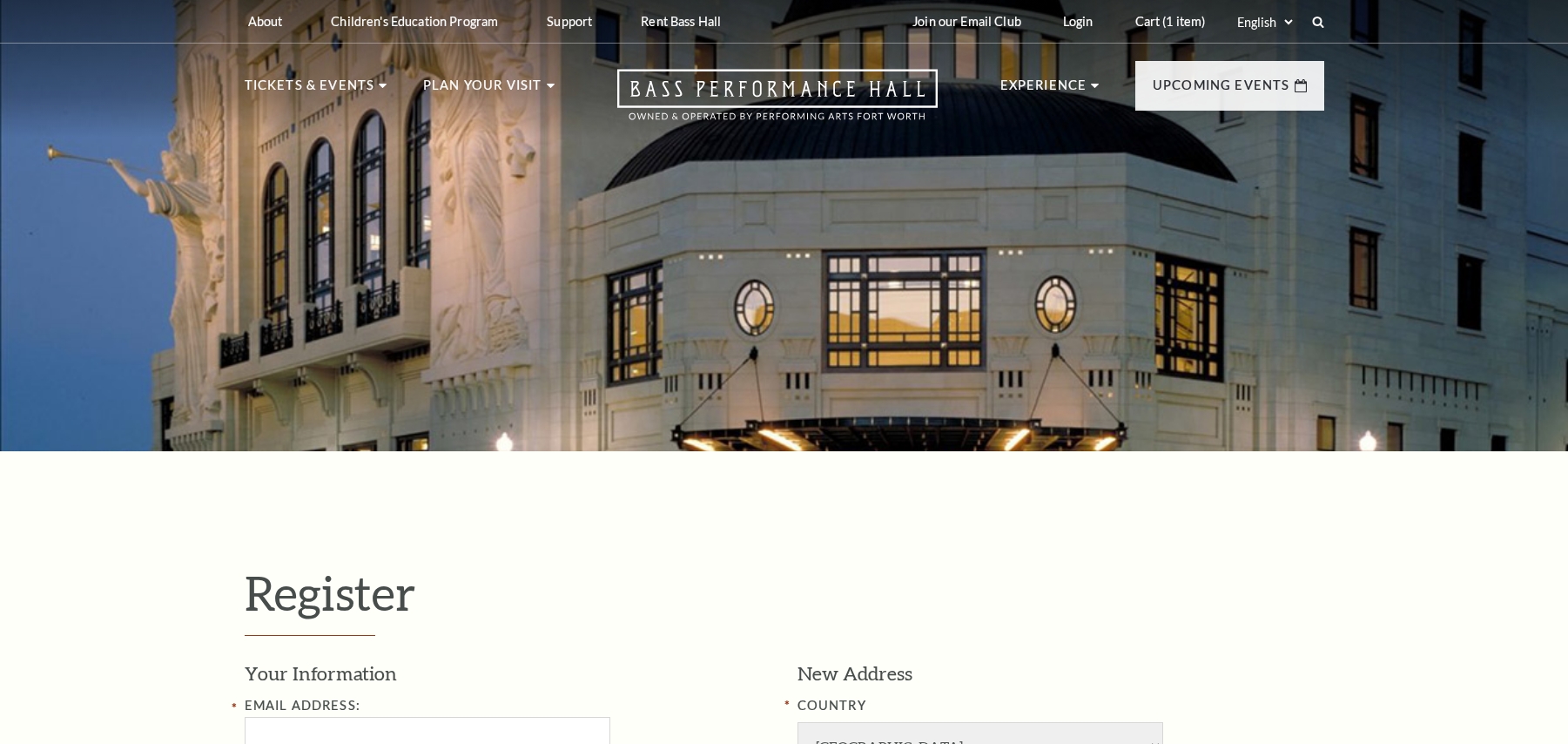
select select "1"
select select "[GEOGRAPHIC_DATA]"
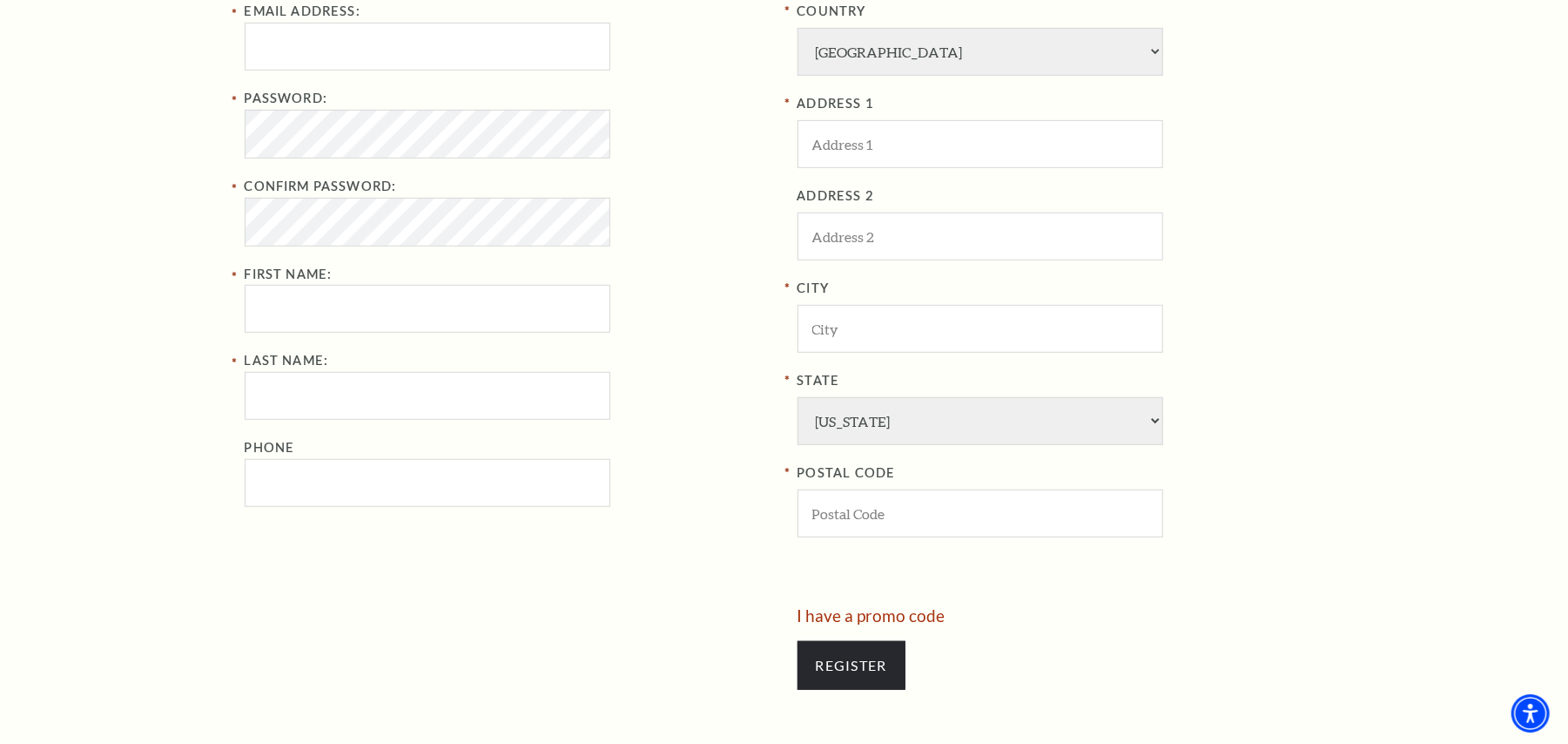
scroll to position [580, 0]
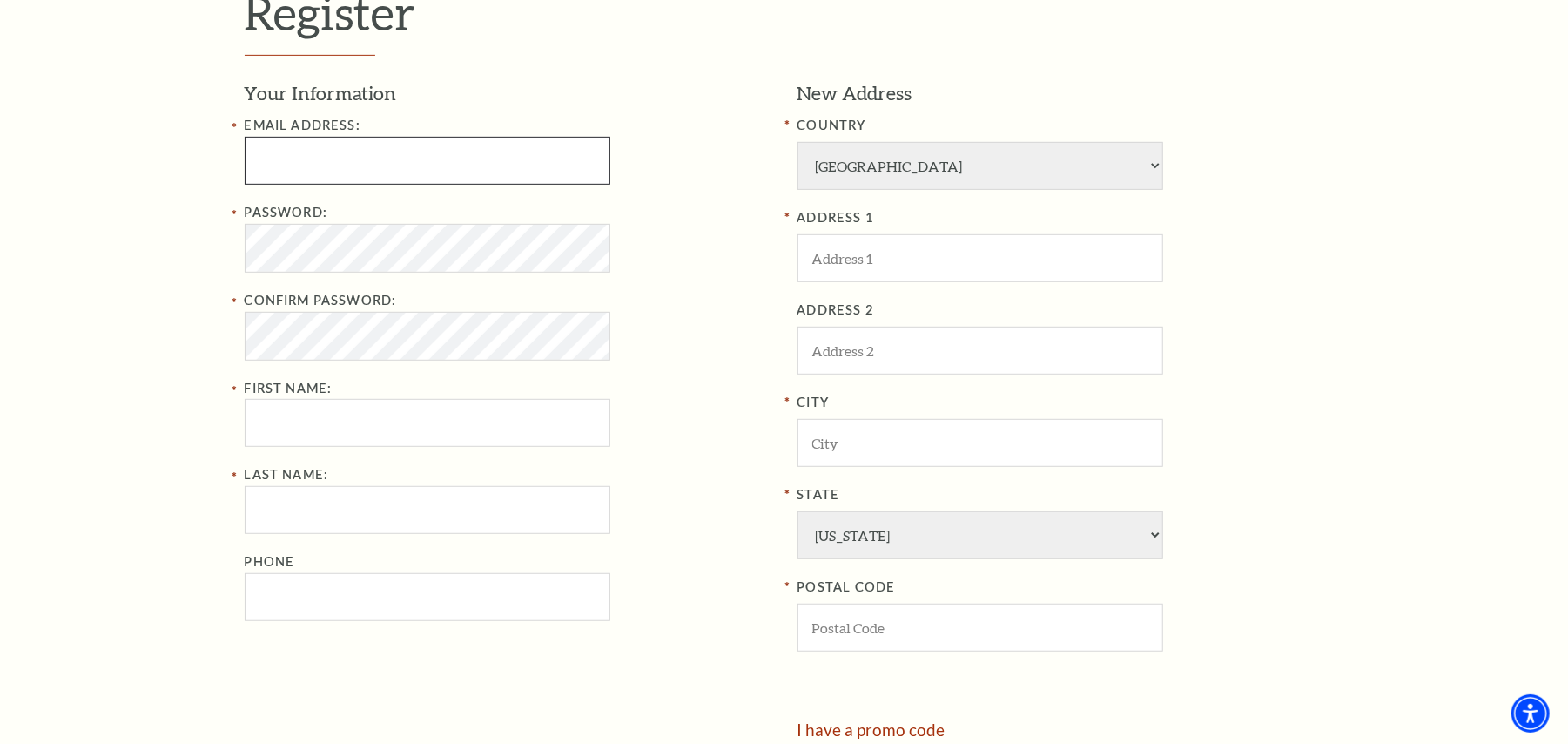
click at [454, 165] on input "Email Address:" at bounding box center [427, 161] width 366 height 48
type input "beheraanita880@stellardigitallab.com"
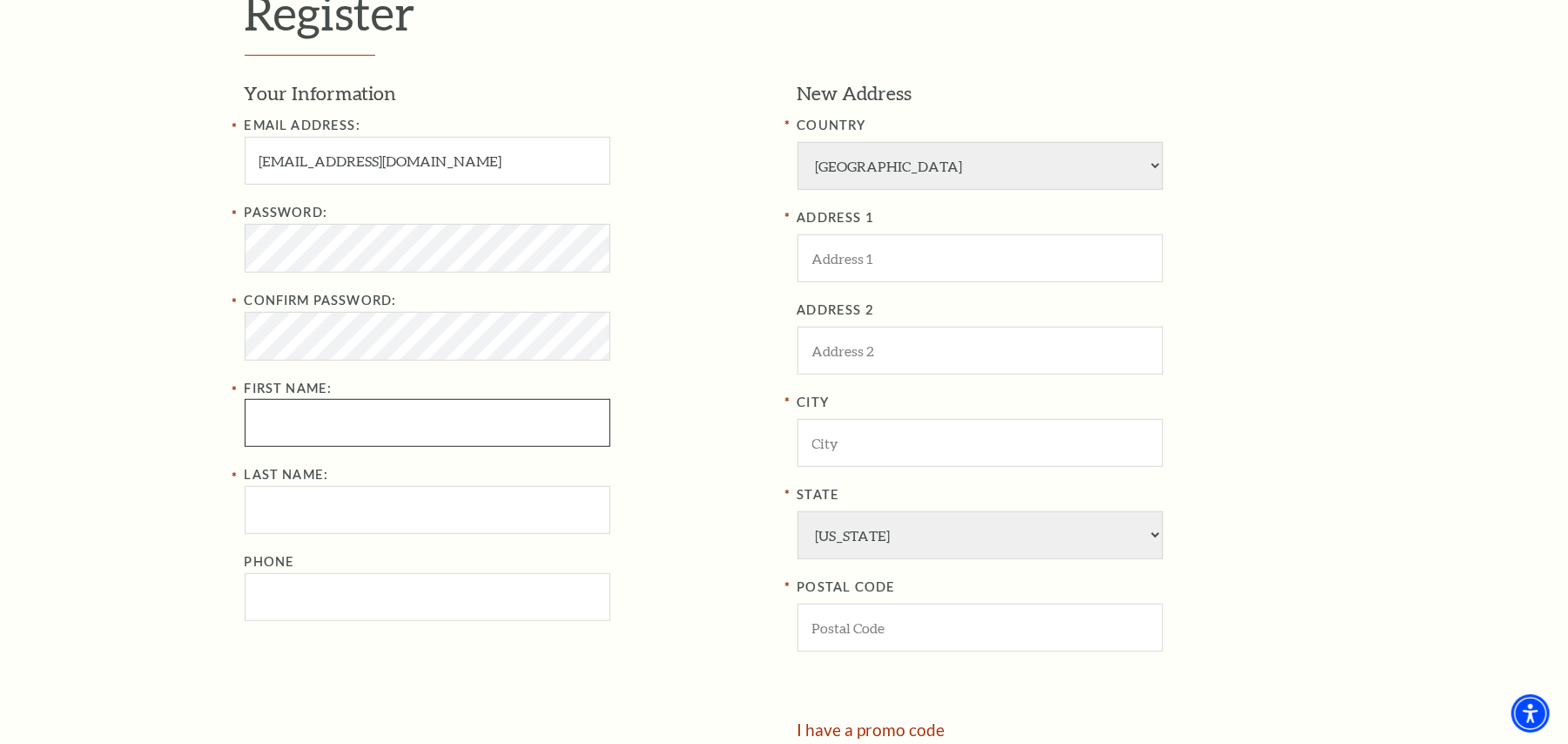
type input "Anita"
type input "Behera"
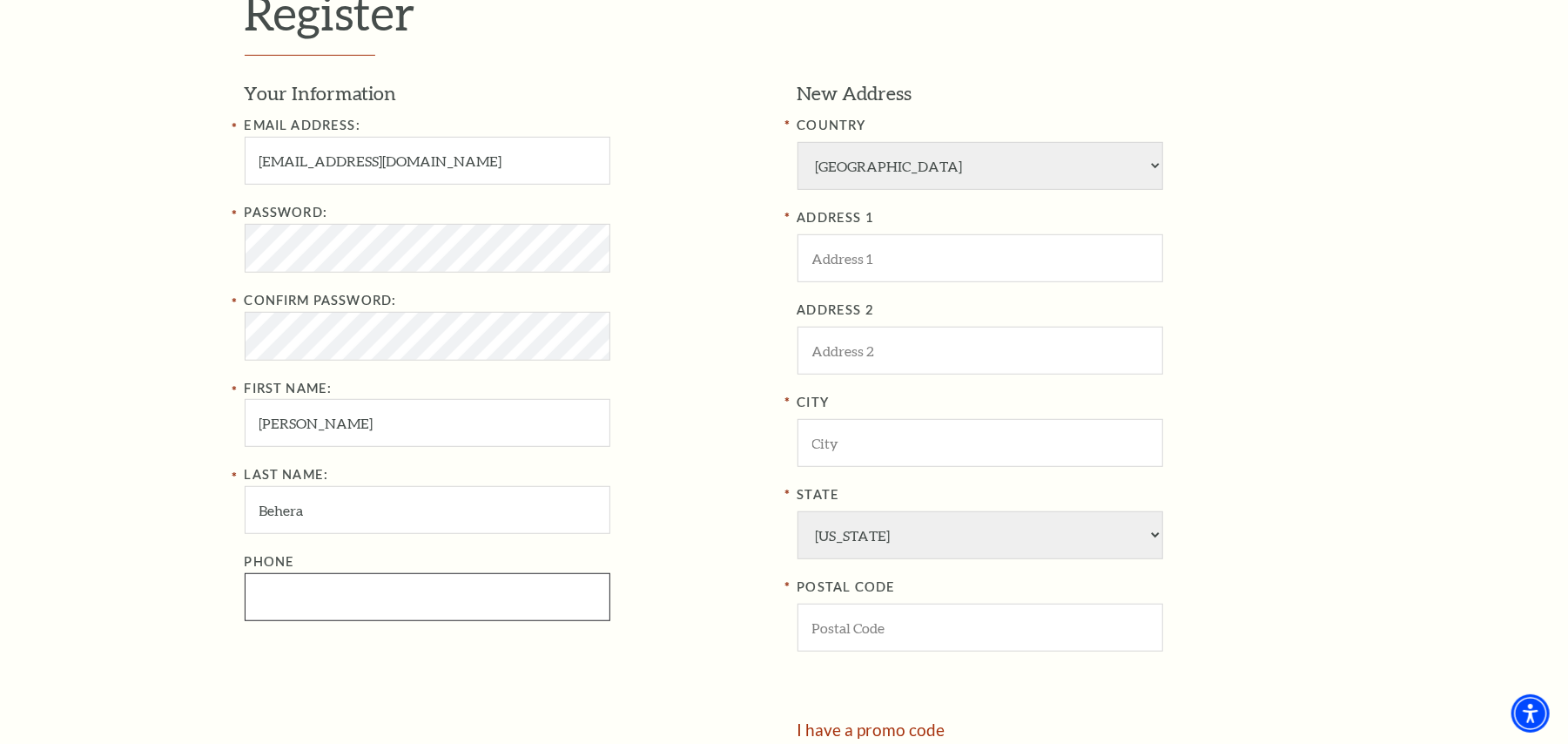
type input "9692388906"
type input "Washington DC"
type input "DC"
type input "20005"
type input "969-238-8906"
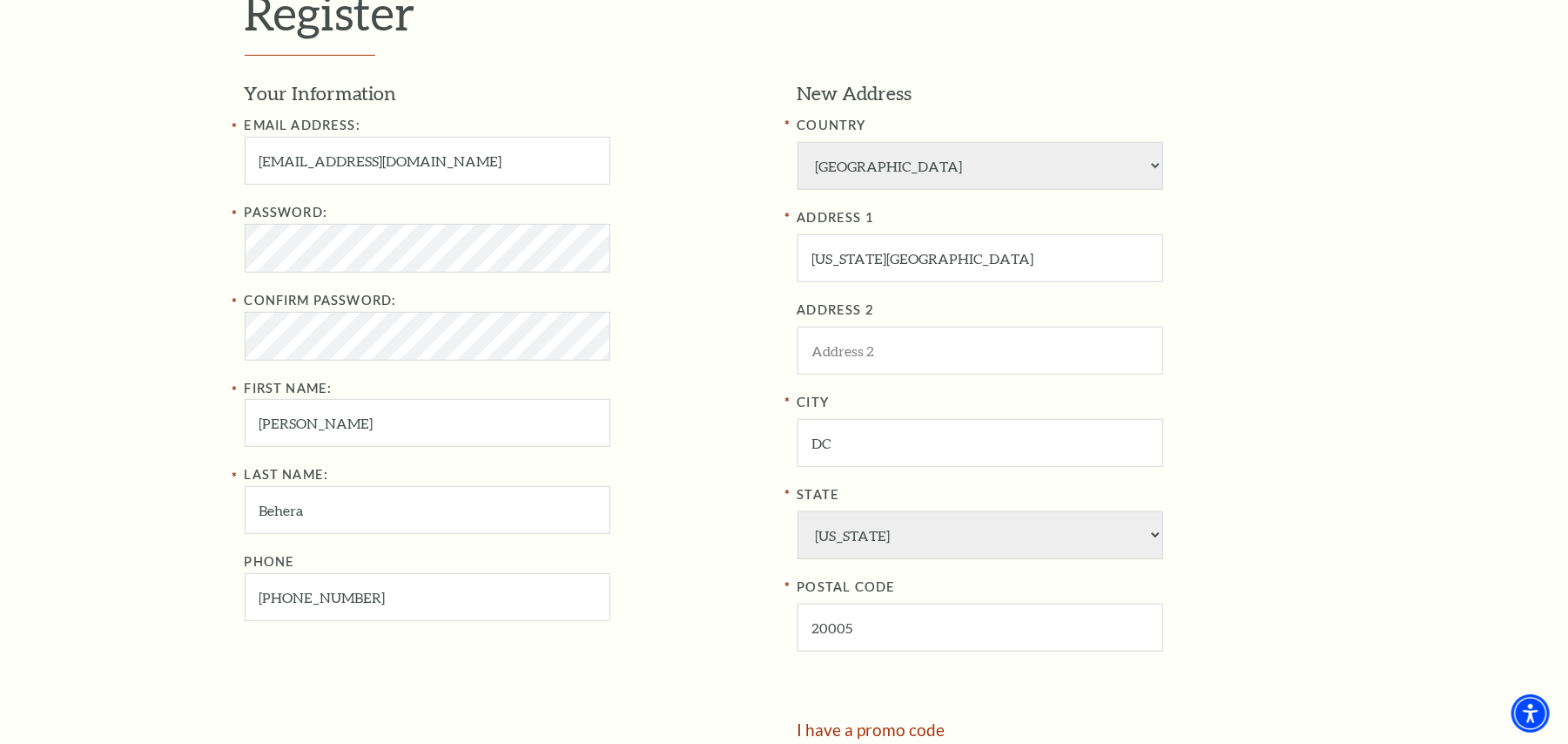
click at [356, 157] on input "beheraanita880@stellardigitallab.com" at bounding box center [427, 161] width 366 height 48
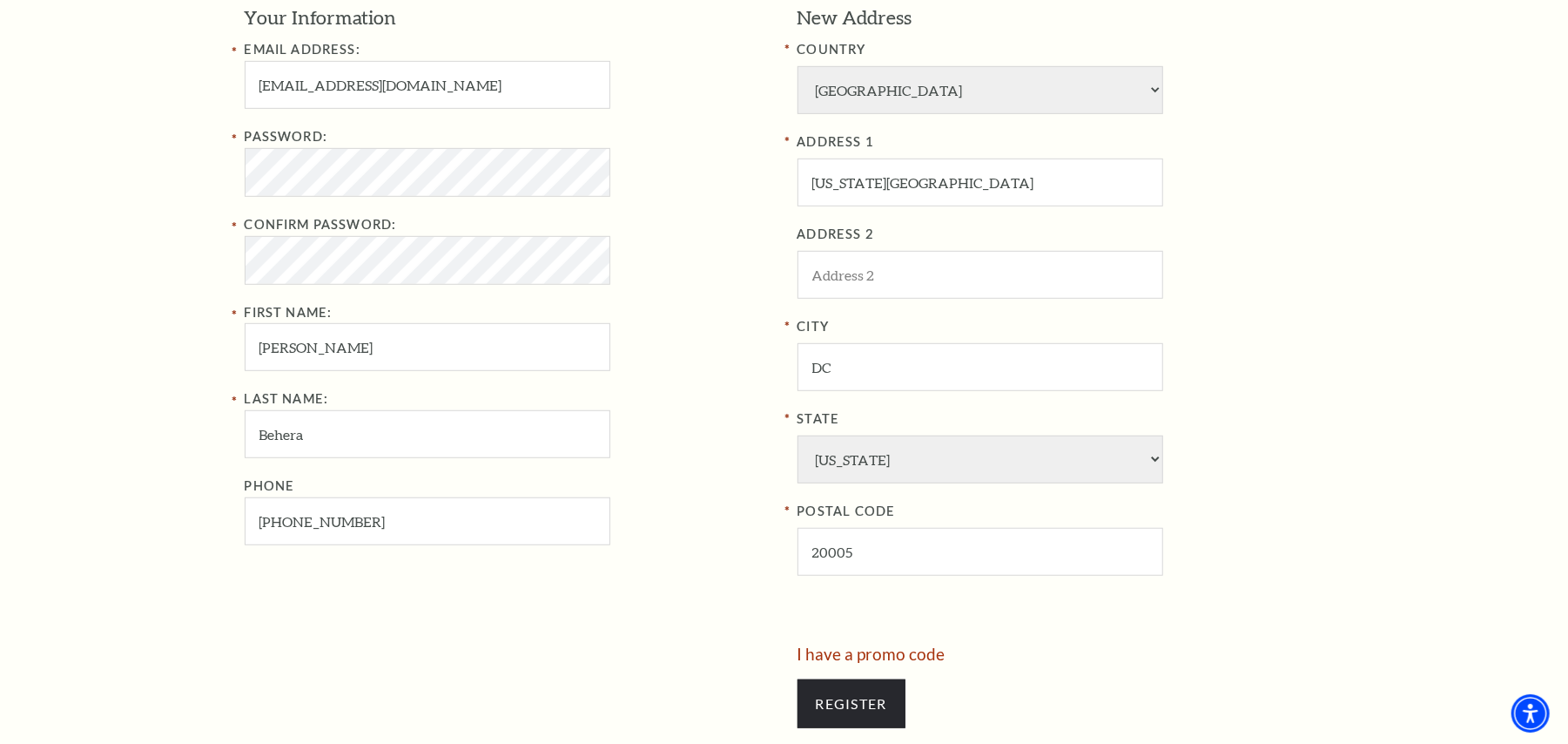
scroll to position [697, 0]
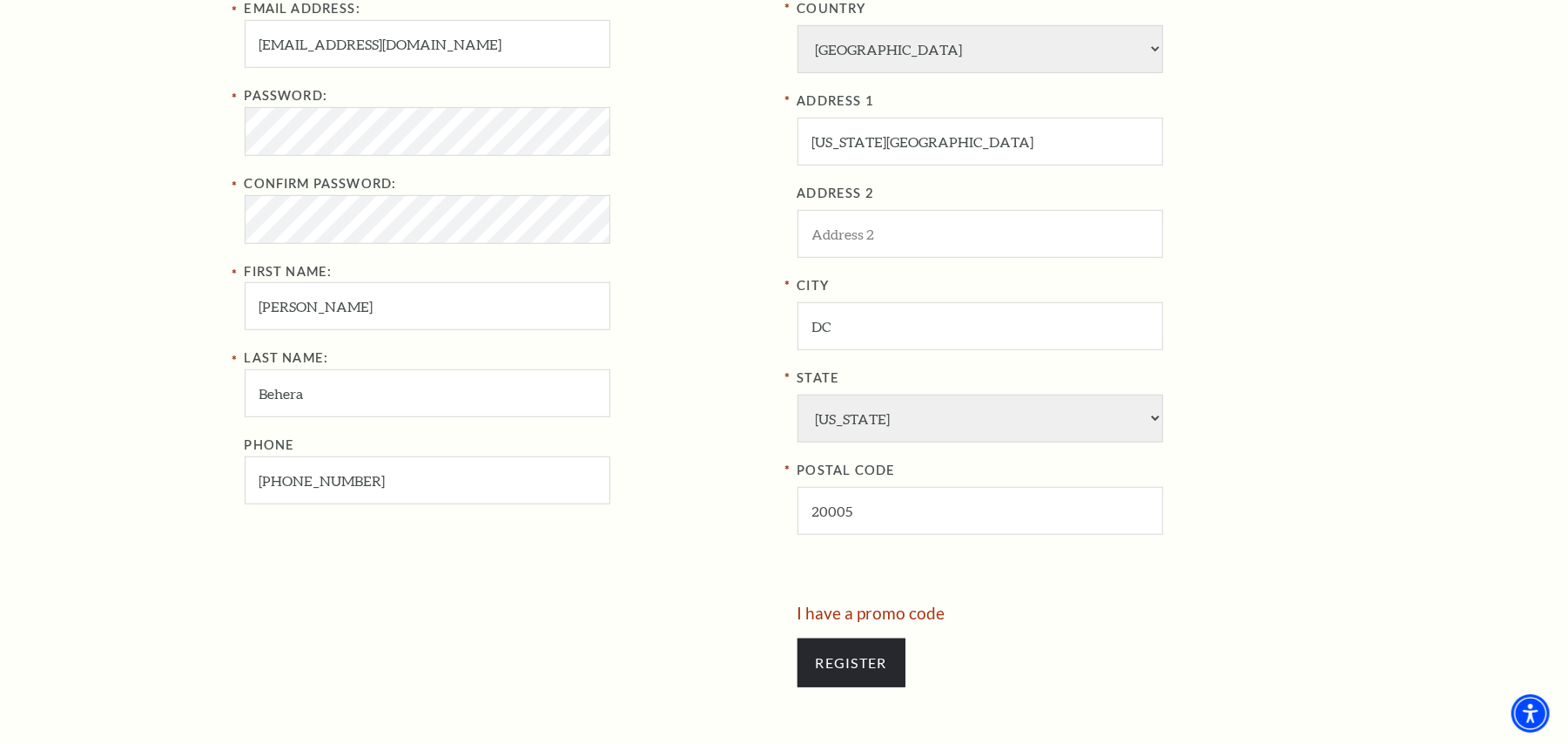
type input "[EMAIL_ADDRESS][DOMAIN_NAME]"
click at [277, 248] on div "Password: Confirm Password: First Name: [PERSON_NAME]" at bounding box center [508, 207] width 527 height 244
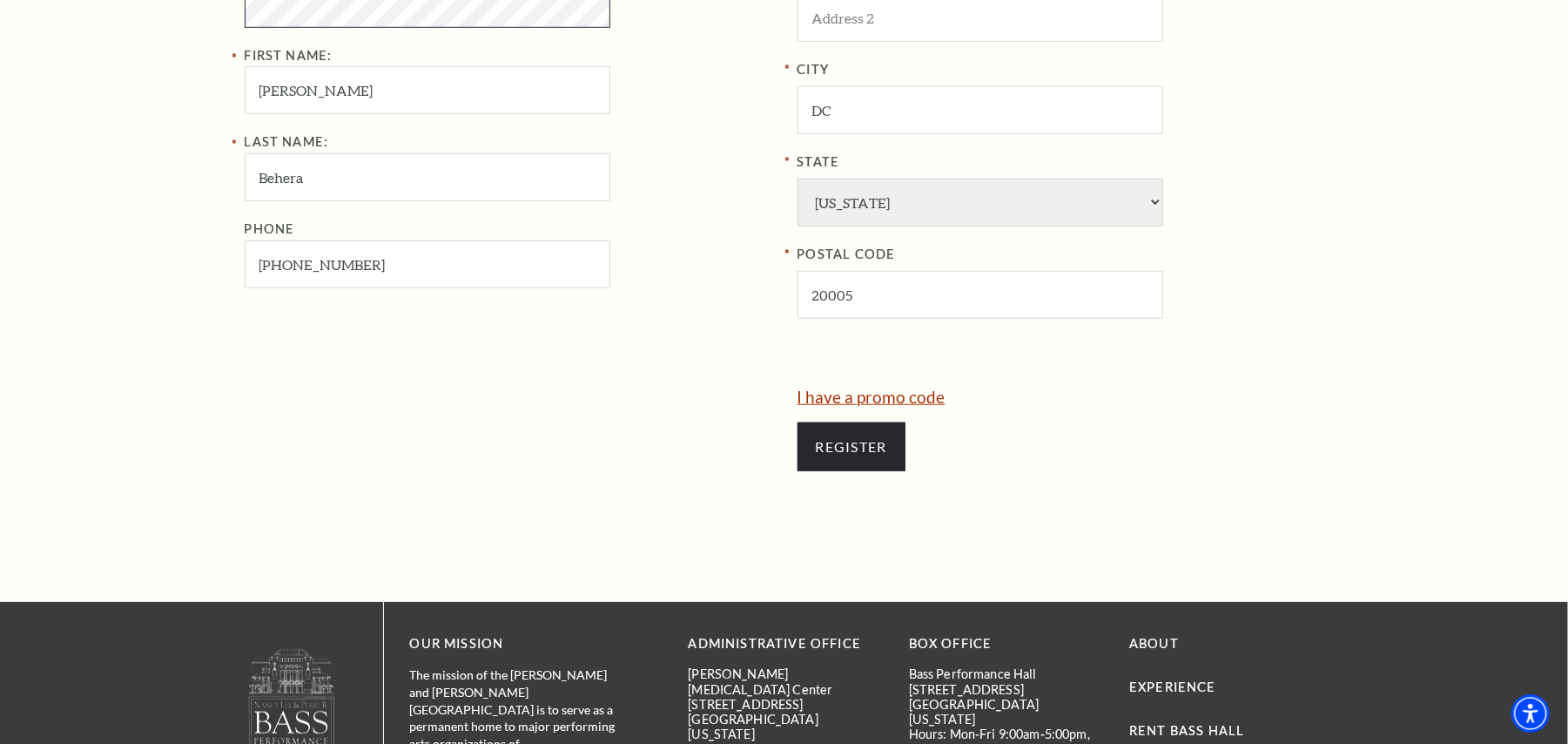
scroll to position [928, 0]
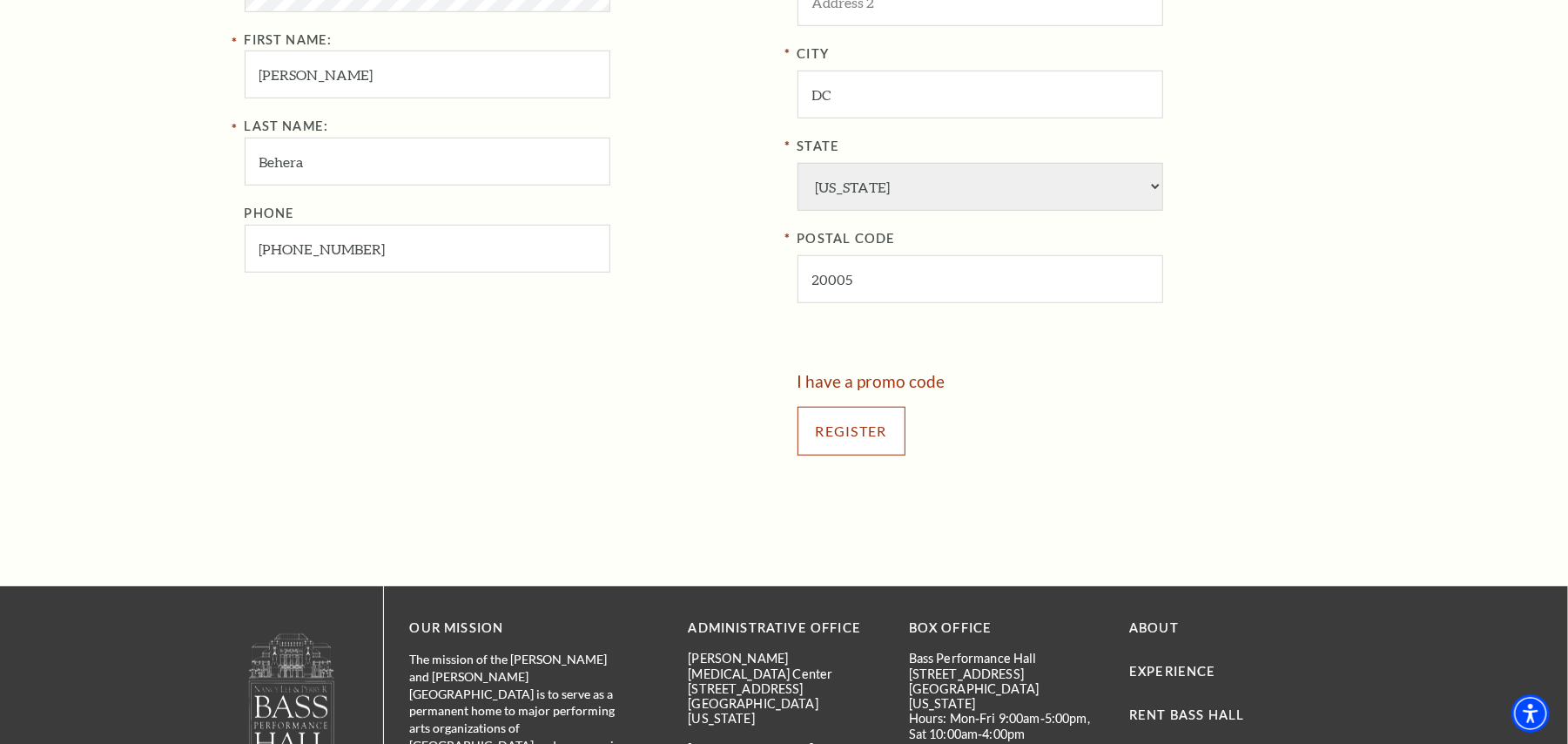
click at [826, 411] on input "Register" at bounding box center [852, 431] width 108 height 49
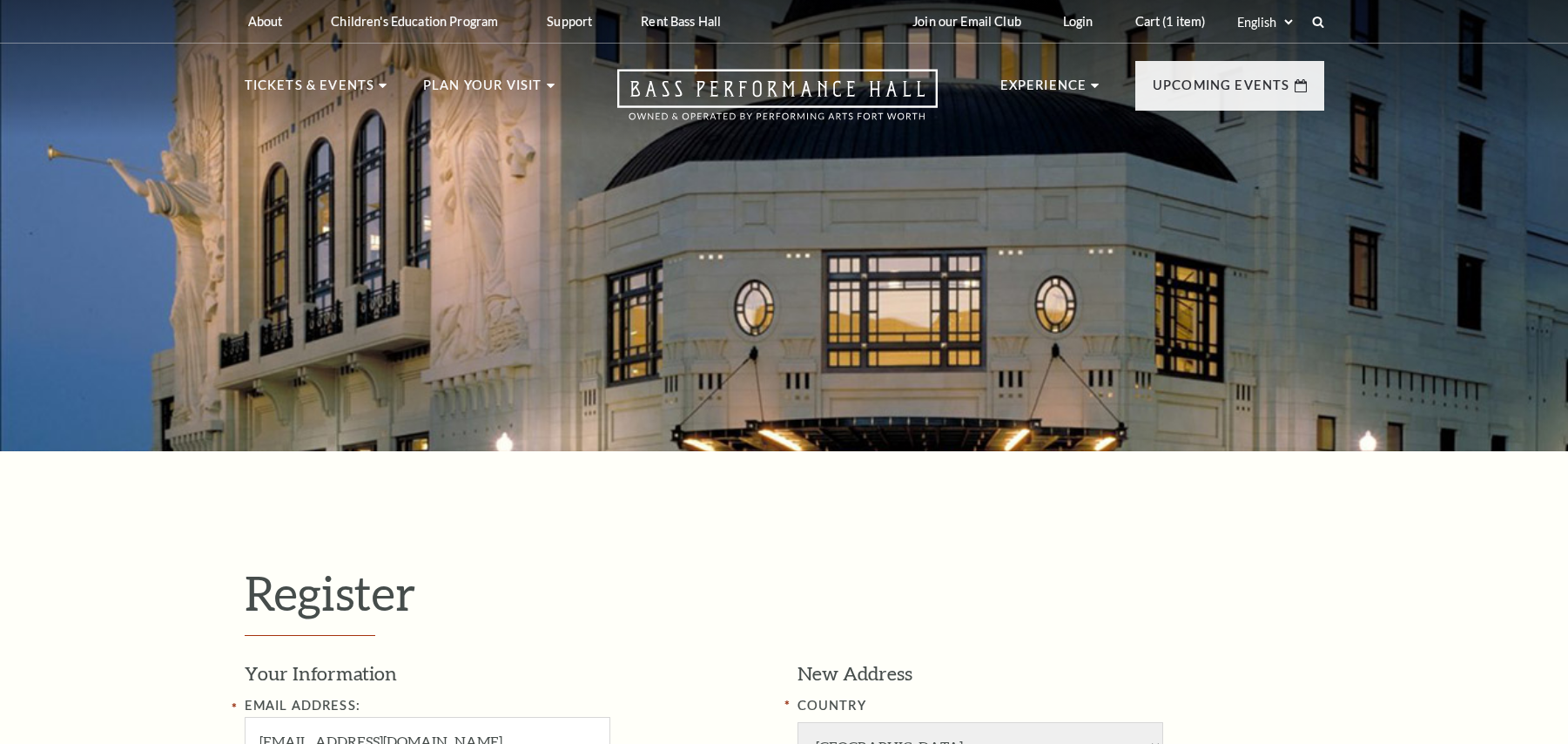
select select "1"
select select "[GEOGRAPHIC_DATA]"
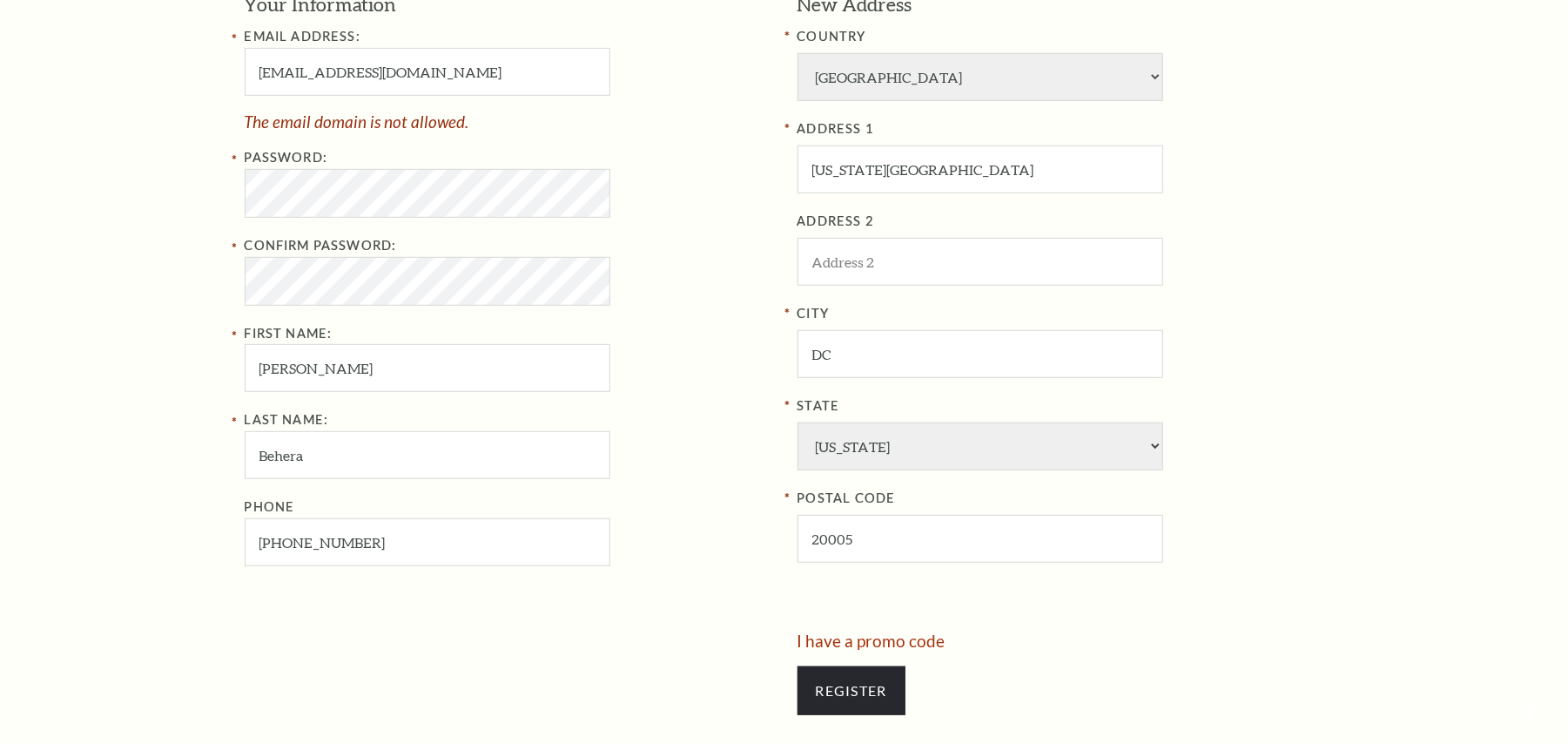
scroll to position [697, 0]
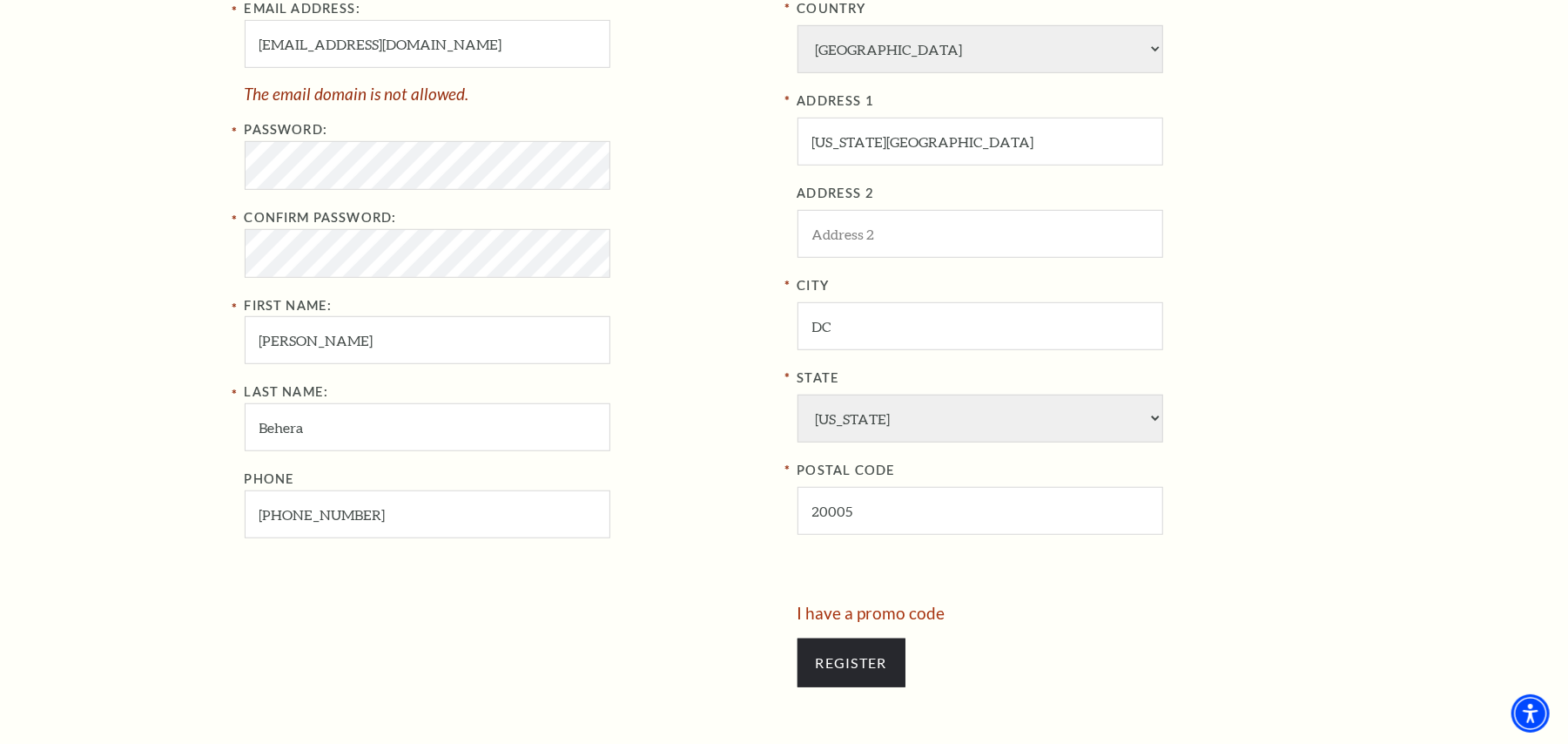
click at [320, 198] on div "Password: Confirm Password: First Name: Anita" at bounding box center [508, 241] width 527 height 244
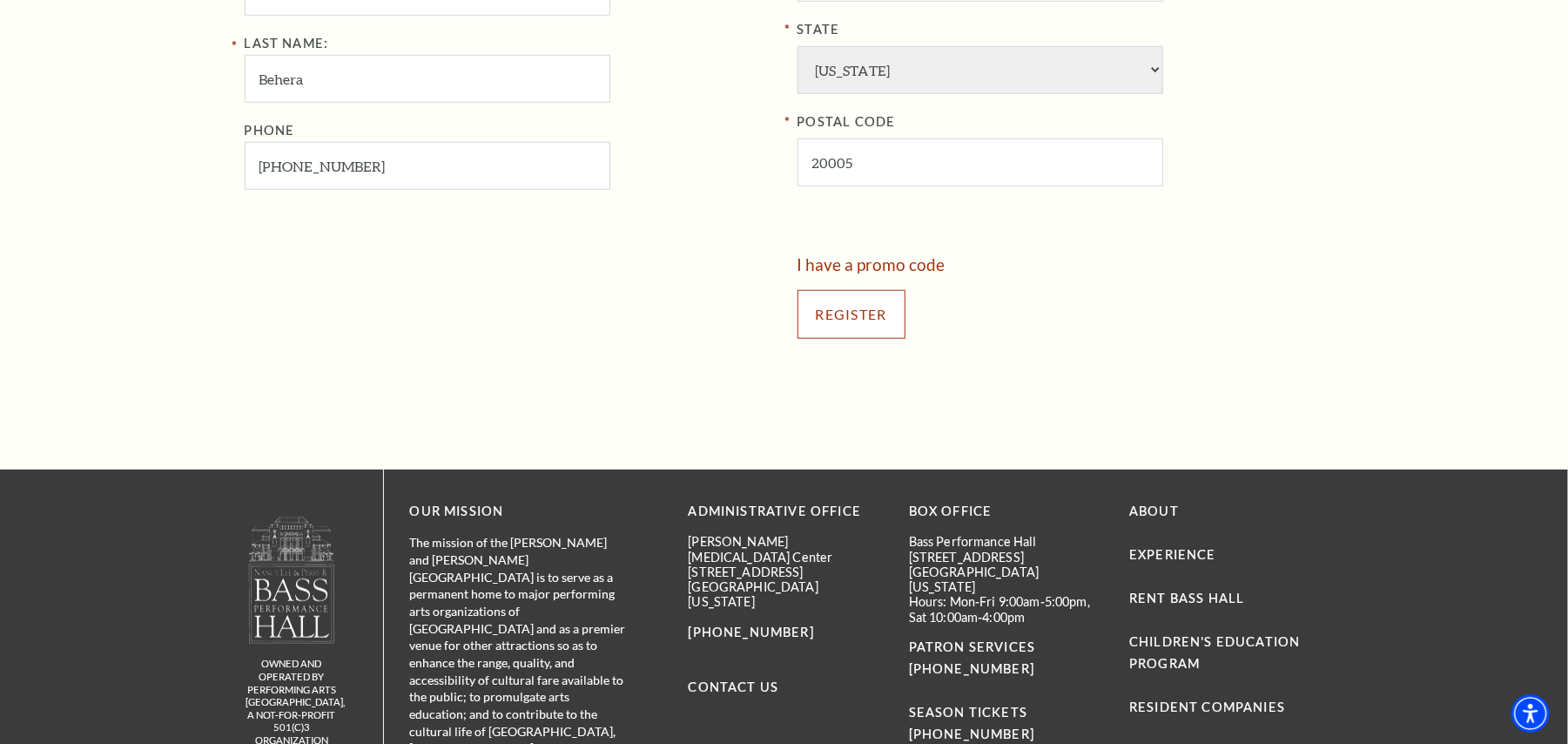
click at [825, 308] on input "Register" at bounding box center [852, 315] width 108 height 49
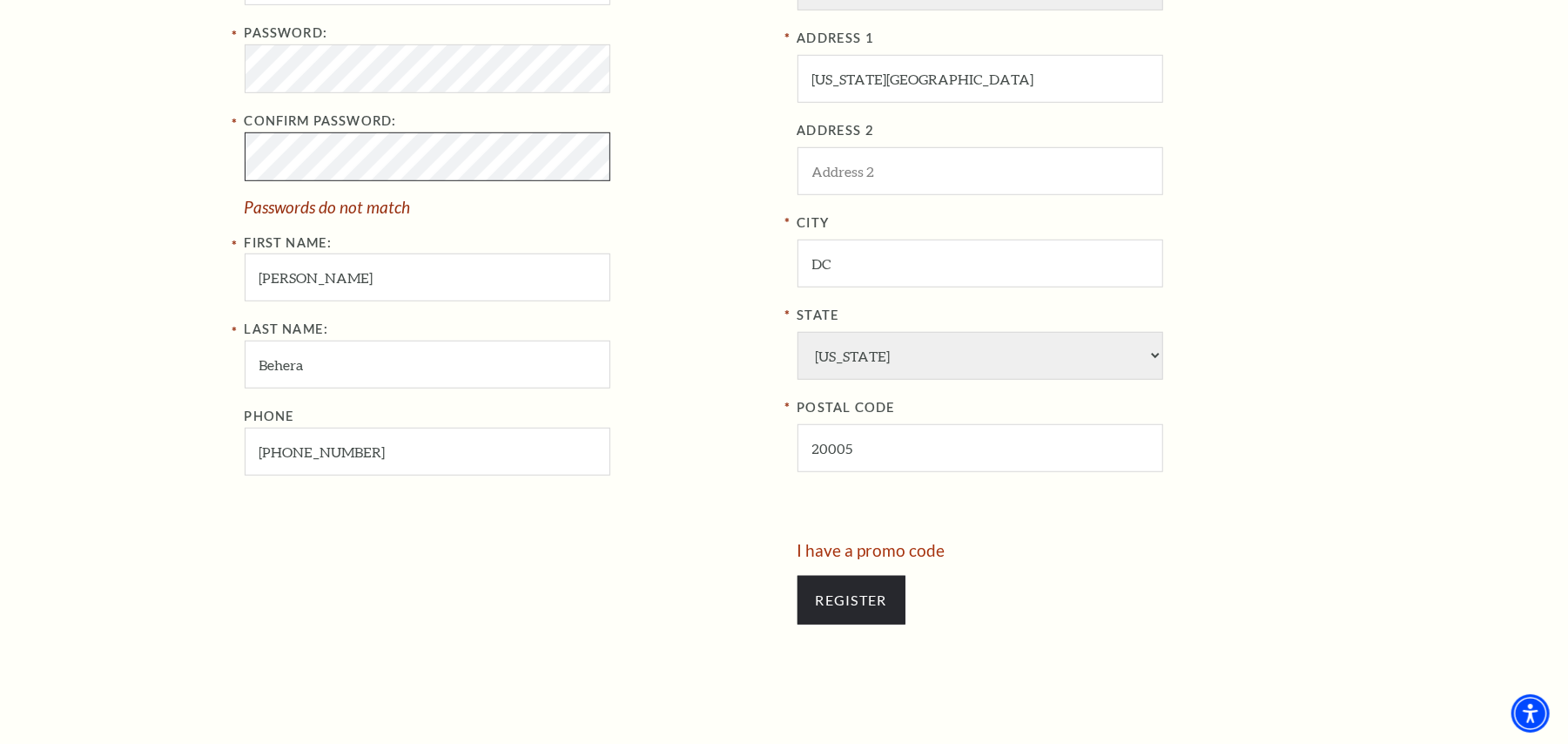
scroll to position [776, 0]
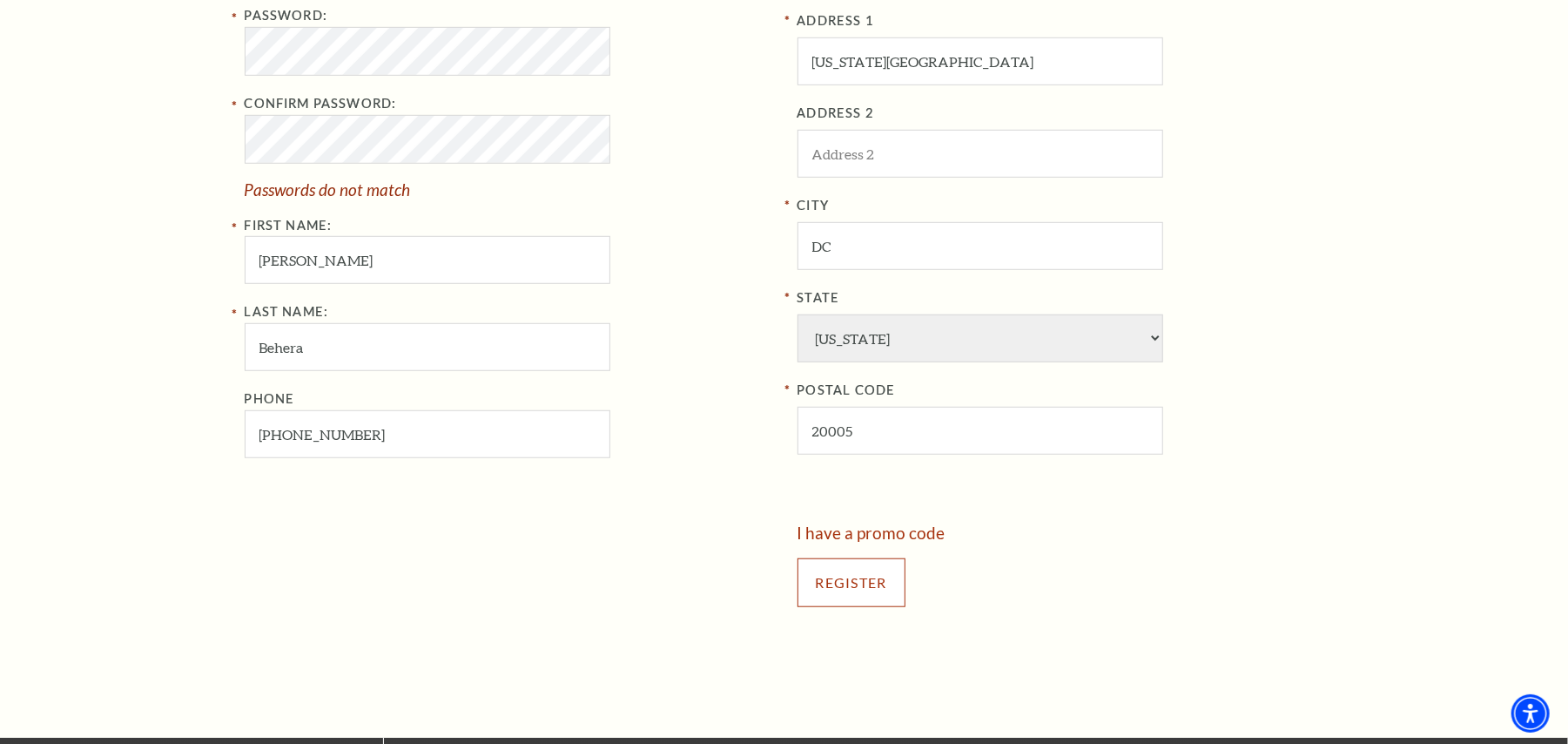
click at [844, 583] on input "Register" at bounding box center [852, 583] width 108 height 49
click at [910, 576] on div "Register" at bounding box center [1061, 583] width 527 height 84
click at [889, 578] on input "Register" at bounding box center [852, 583] width 108 height 49
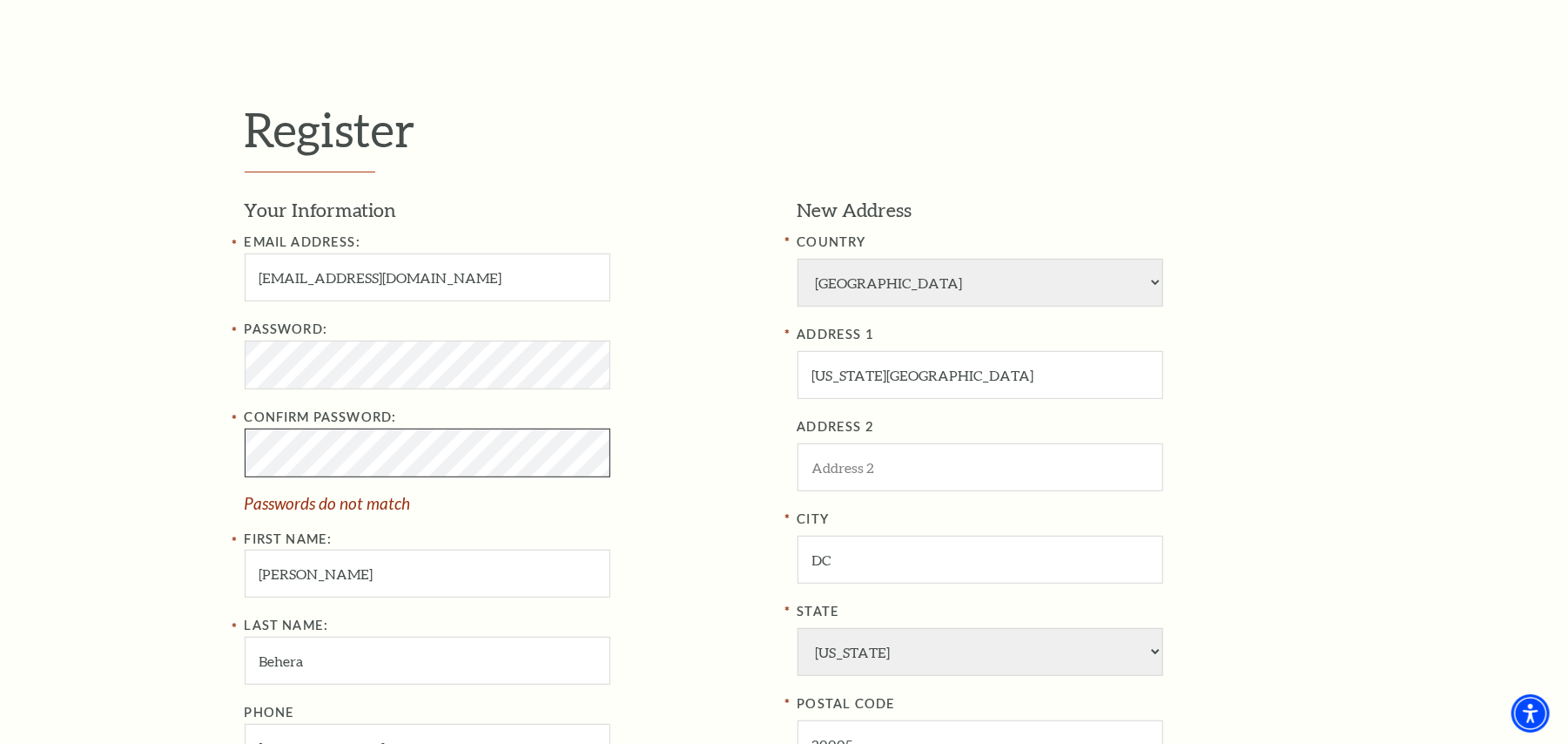
scroll to position [464, 0]
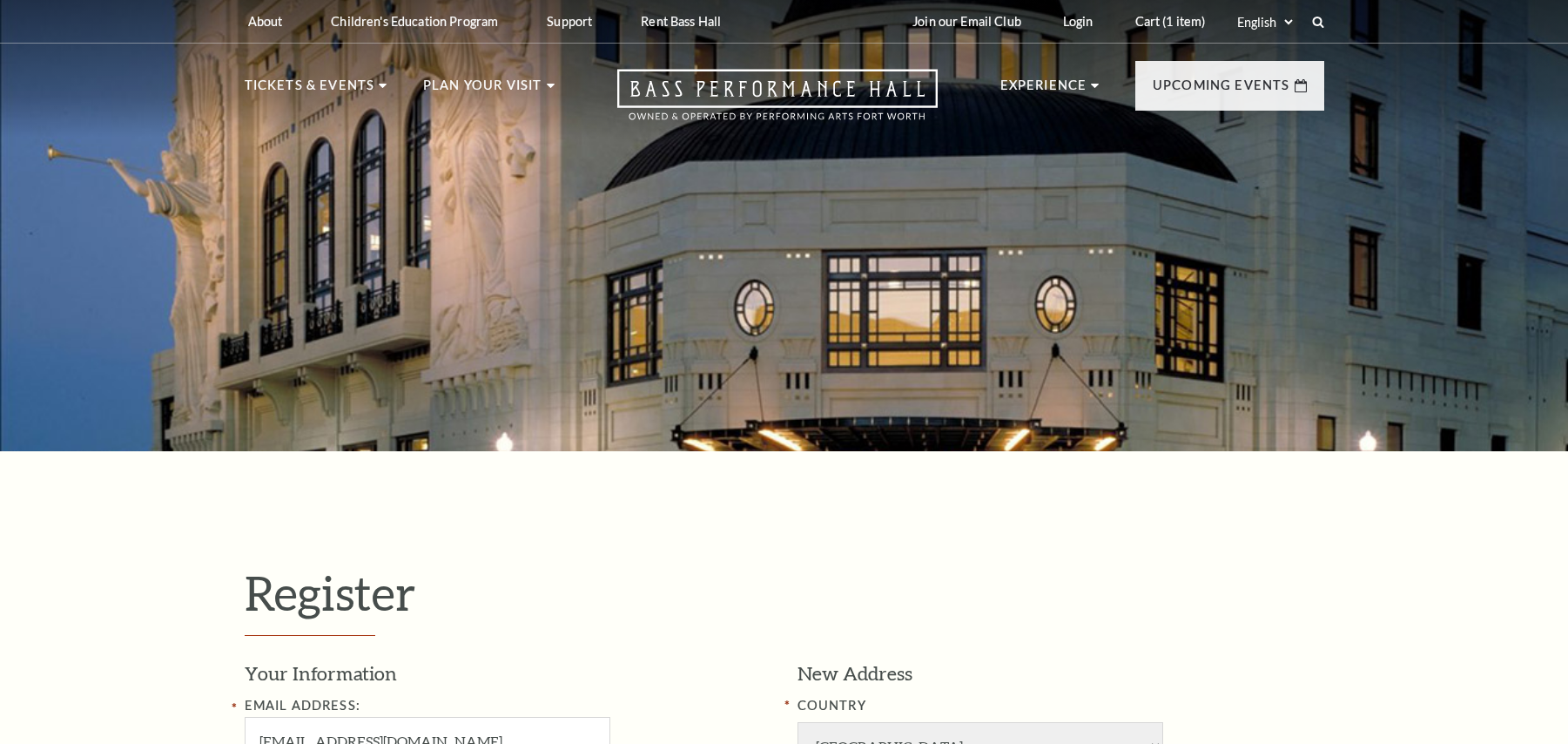
select select "1"
select select "[GEOGRAPHIC_DATA]"
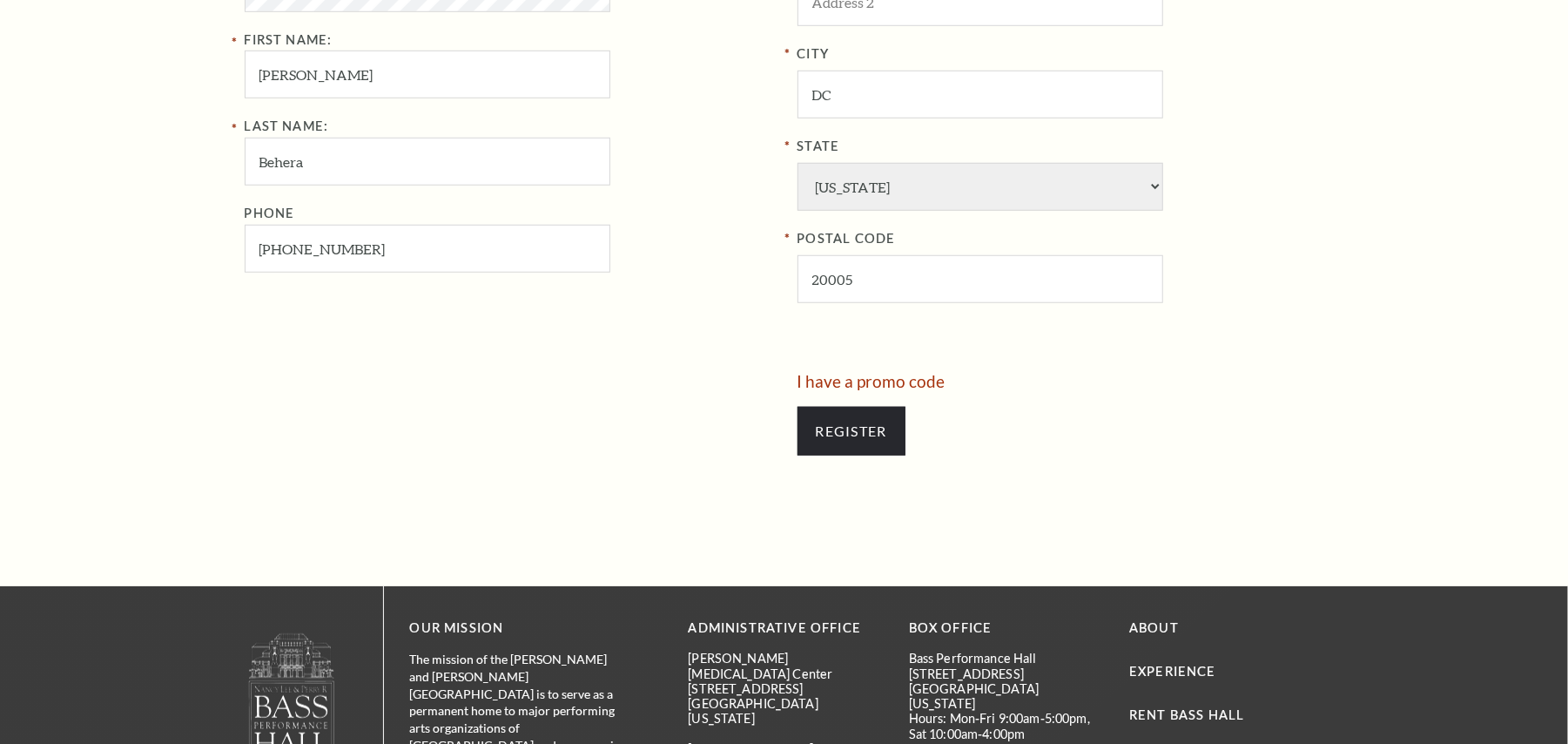
scroll to position [928, 0]
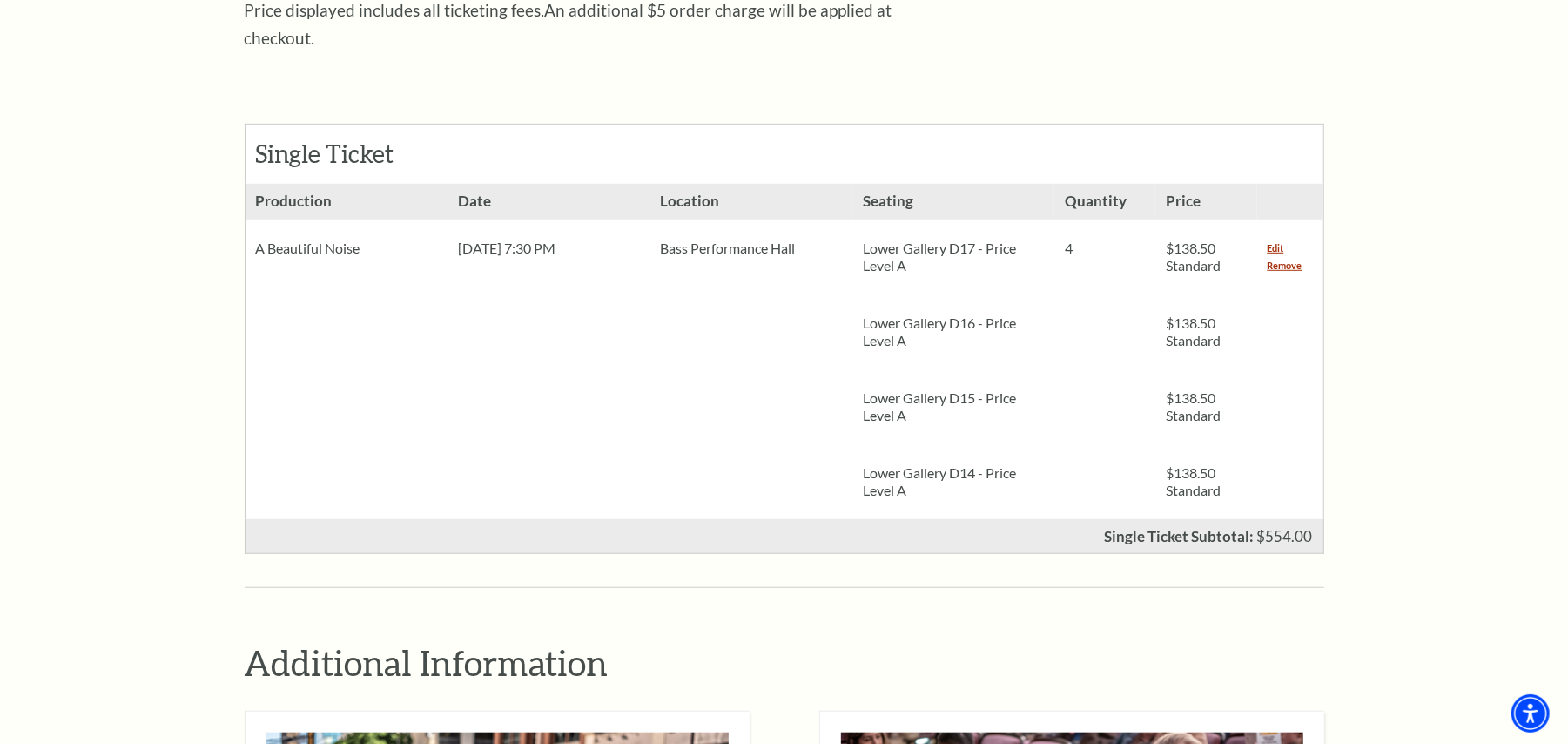
scroll to position [697, 0]
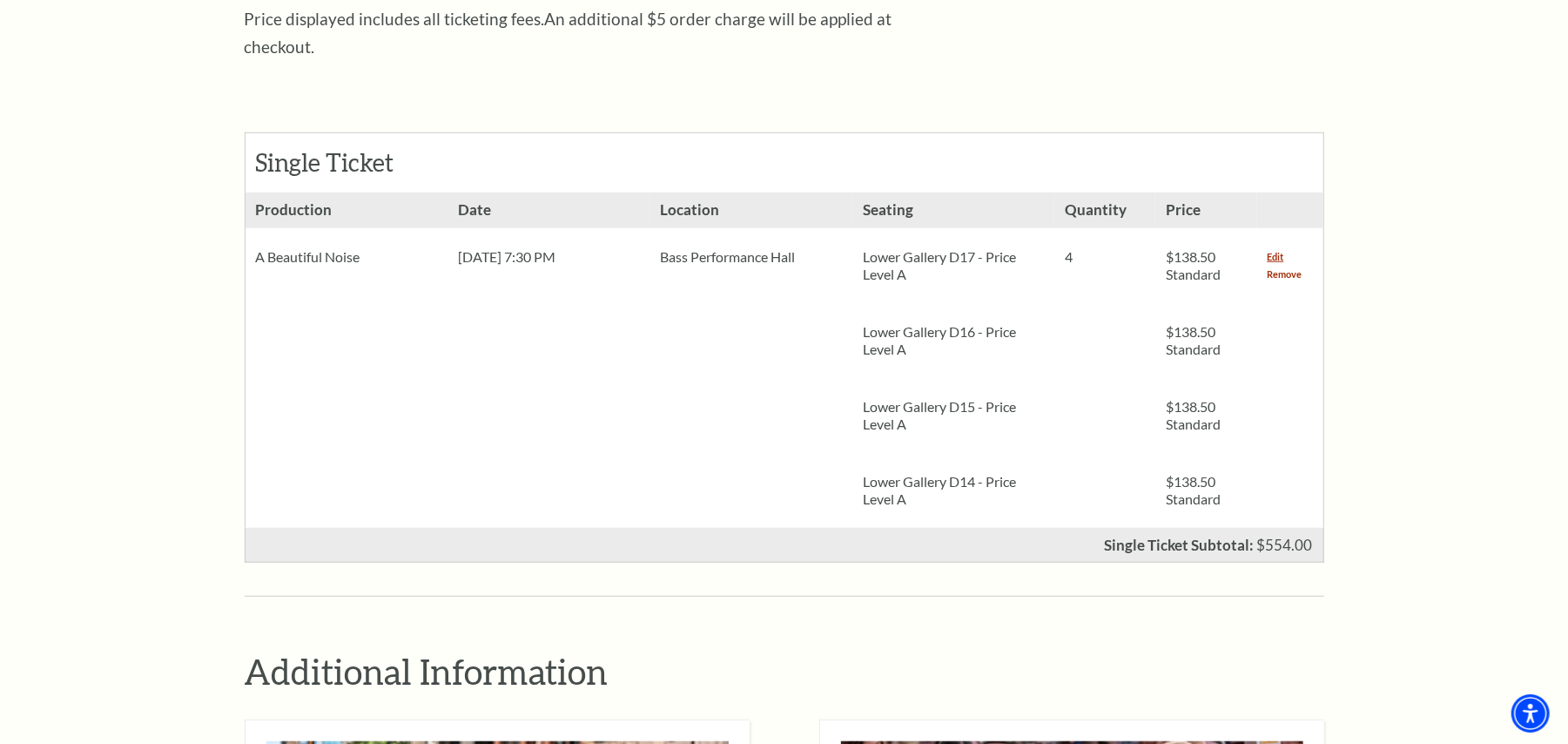
click at [1282, 266] on link "Remove" at bounding box center [1285, 274] width 35 height 17
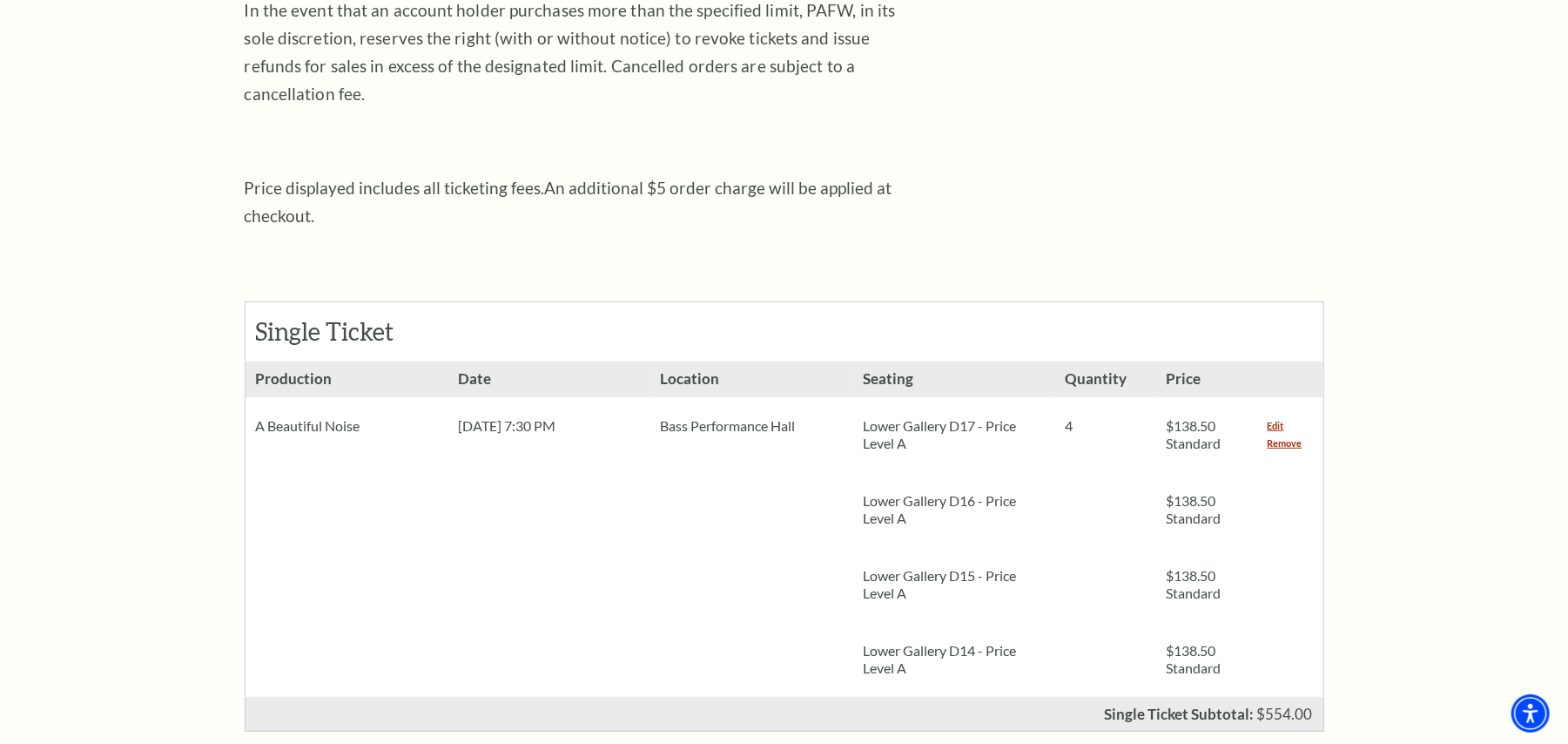
scroll to position [232, 0]
